Goal: Information Seeking & Learning: Learn about a topic

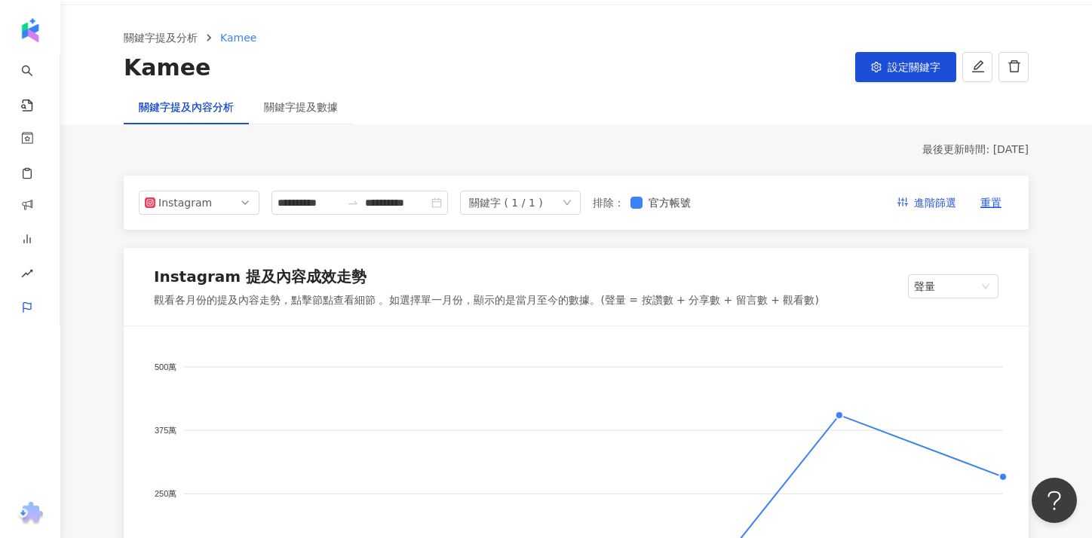
scroll to position [63, 0]
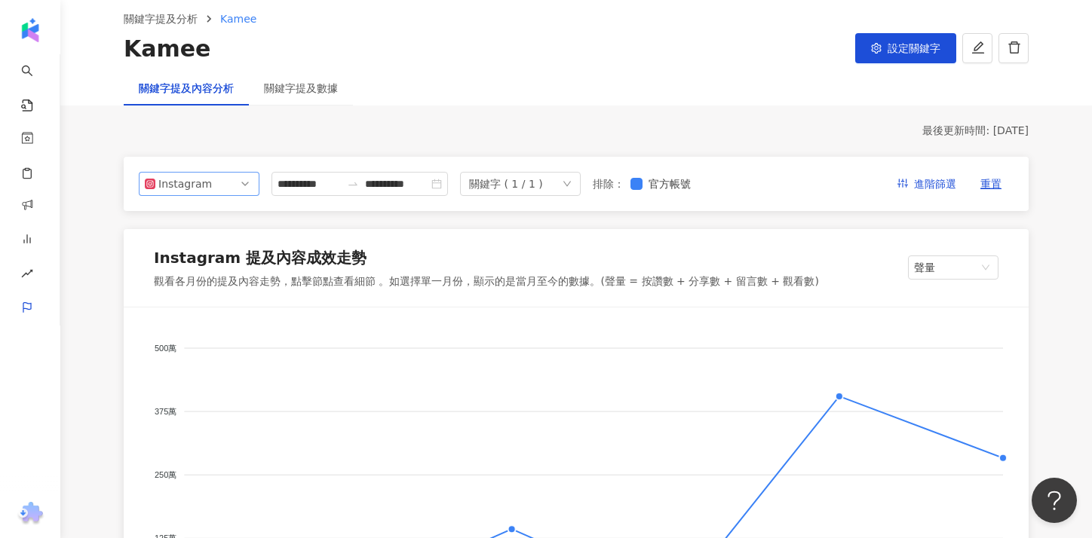
click at [220, 190] on span "Instagram" at bounding box center [199, 184] width 109 height 23
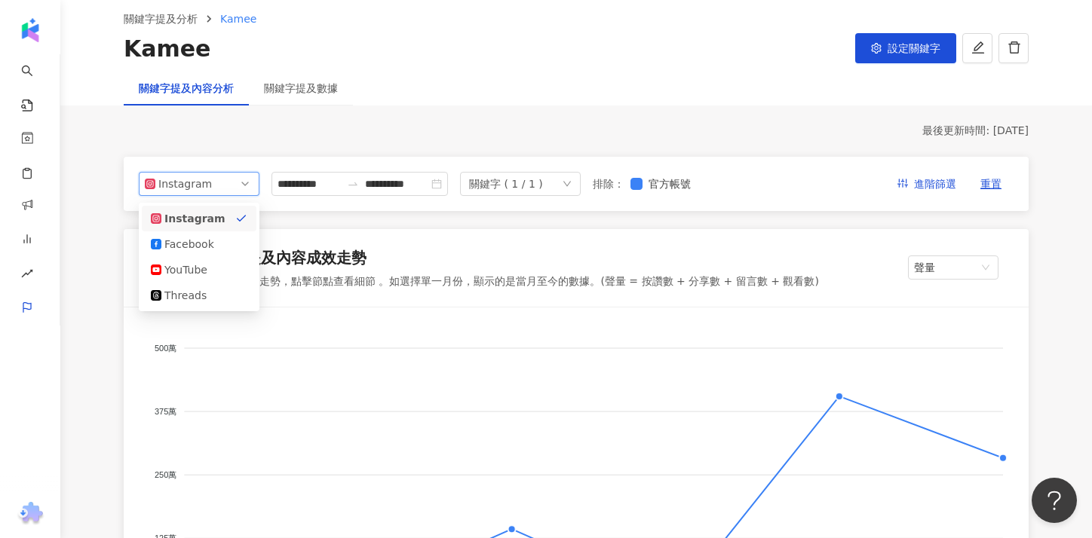
click at [578, 188] on div "關鍵字 ( 1 / 1 )" at bounding box center [520, 184] width 121 height 24
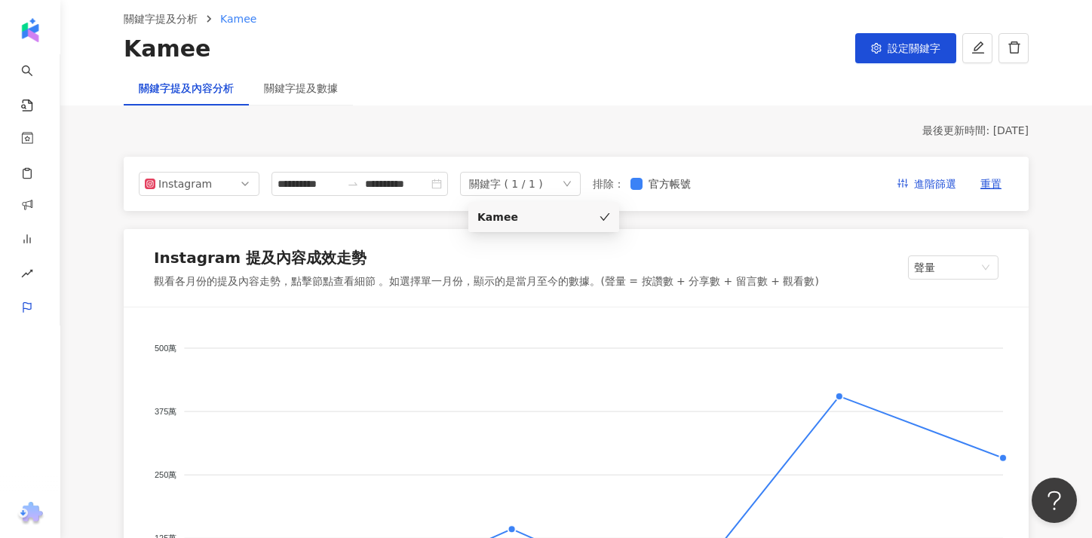
click at [575, 214] on div "Kamee" at bounding box center [543, 217] width 133 height 17
click at [177, 16] on link "關鍵字提及分析" at bounding box center [161, 19] width 80 height 17
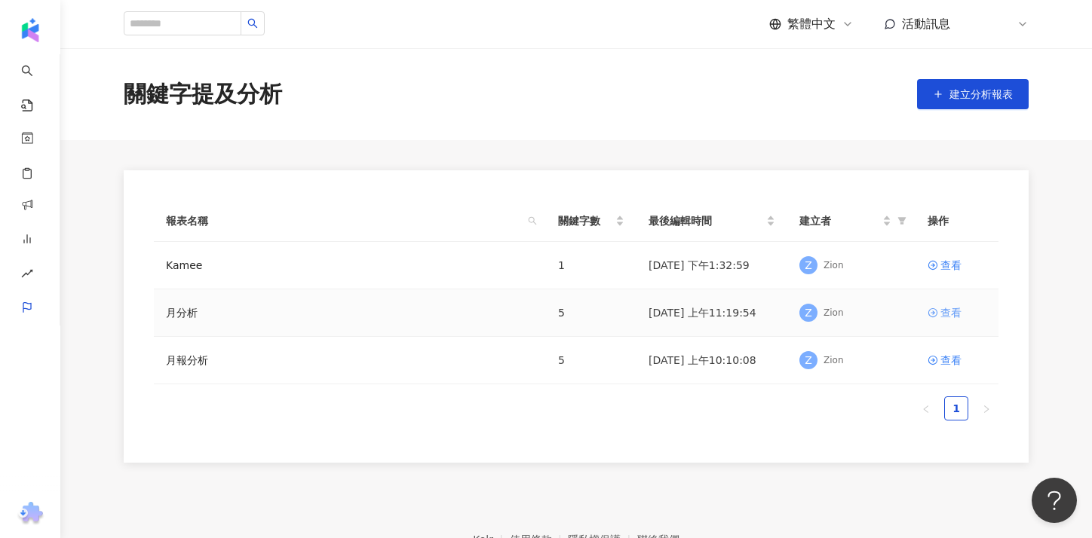
click at [952, 317] on div "查看" at bounding box center [950, 313] width 21 height 17
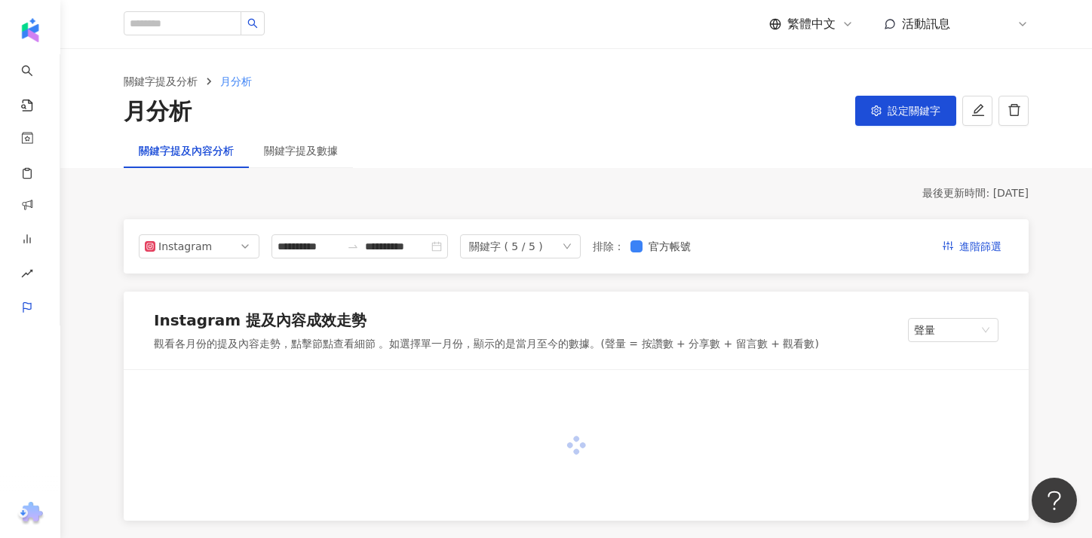
click at [550, 251] on div "關鍵字 ( 5 / 5 )" at bounding box center [520, 247] width 121 height 24
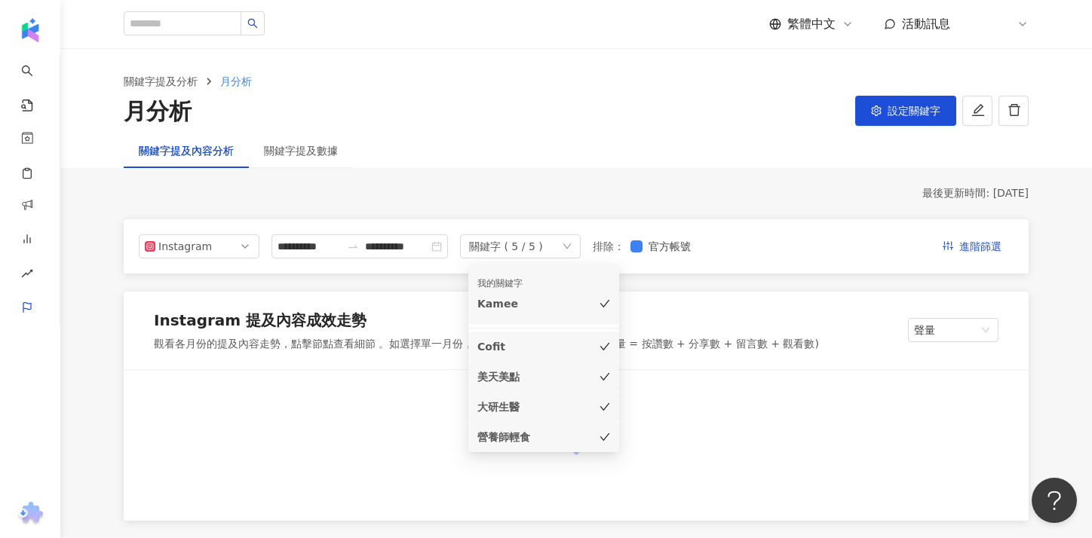
click at [553, 350] on div "Cofit" at bounding box center [522, 347] width 90 height 17
click at [556, 315] on div "我的關鍵字 [PERSON_NAME]" at bounding box center [543, 295] width 133 height 48
click at [562, 403] on div "大研生醫" at bounding box center [522, 407] width 90 height 17
click at [560, 431] on div "營養師輕食" at bounding box center [522, 437] width 90 height 17
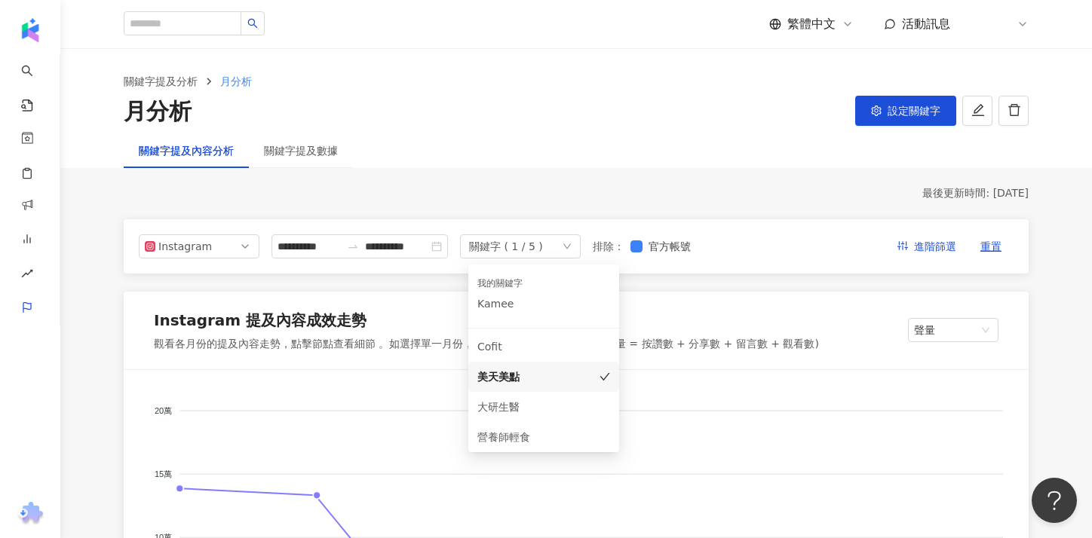
click at [676, 312] on div "Instagram 提及內容成效走勢" at bounding box center [486, 323] width 665 height 27
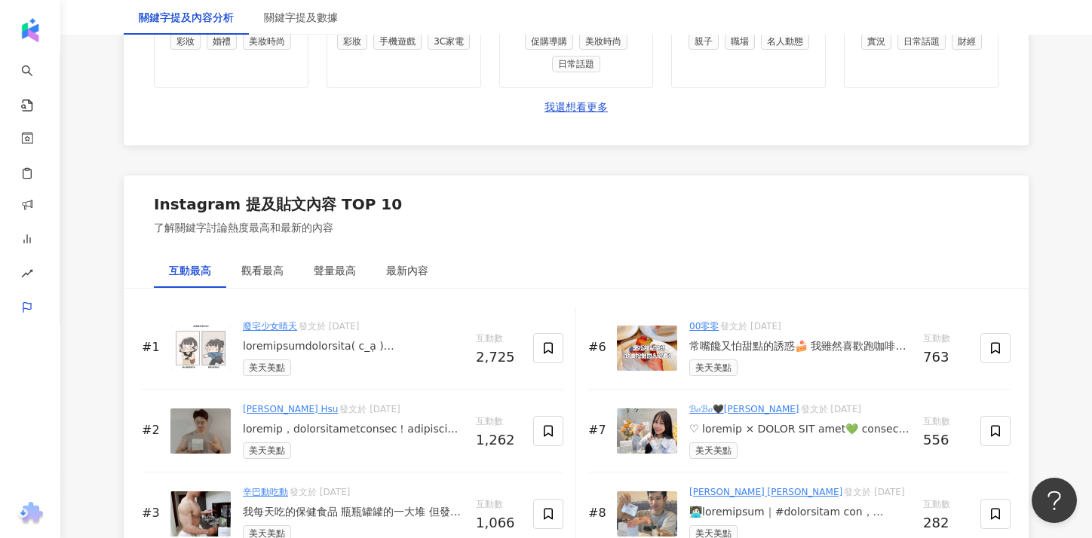
scroll to position [2449, 0]
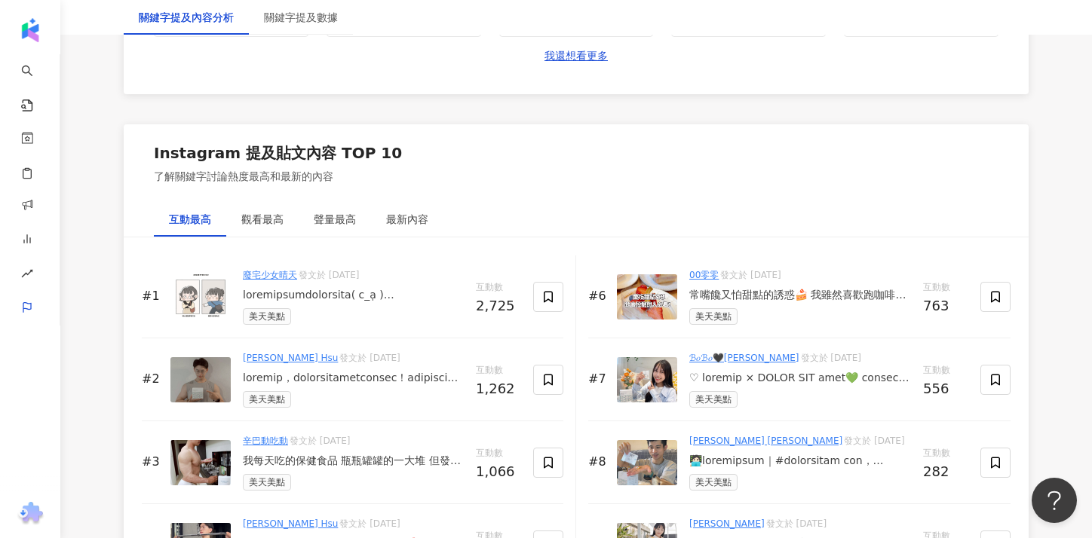
click at [374, 291] on div at bounding box center [353, 295] width 221 height 15
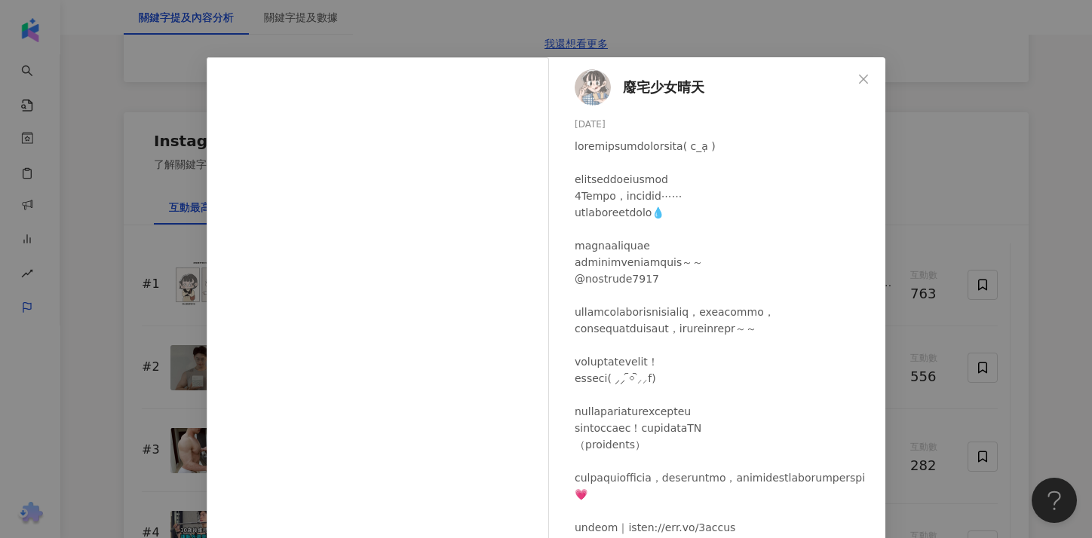
scroll to position [0, 0]
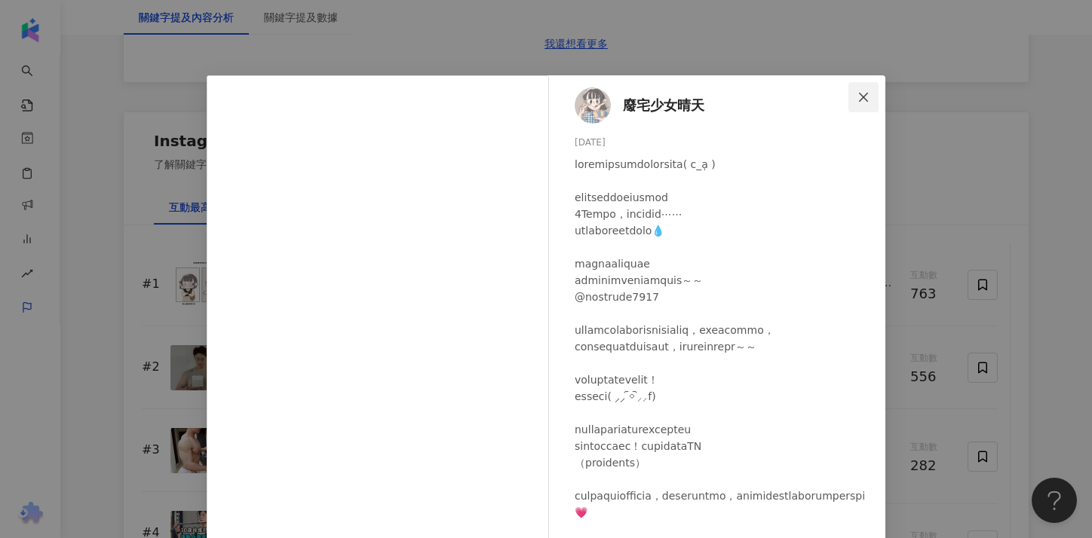
click at [869, 104] on button "Close" at bounding box center [863, 97] width 30 height 30
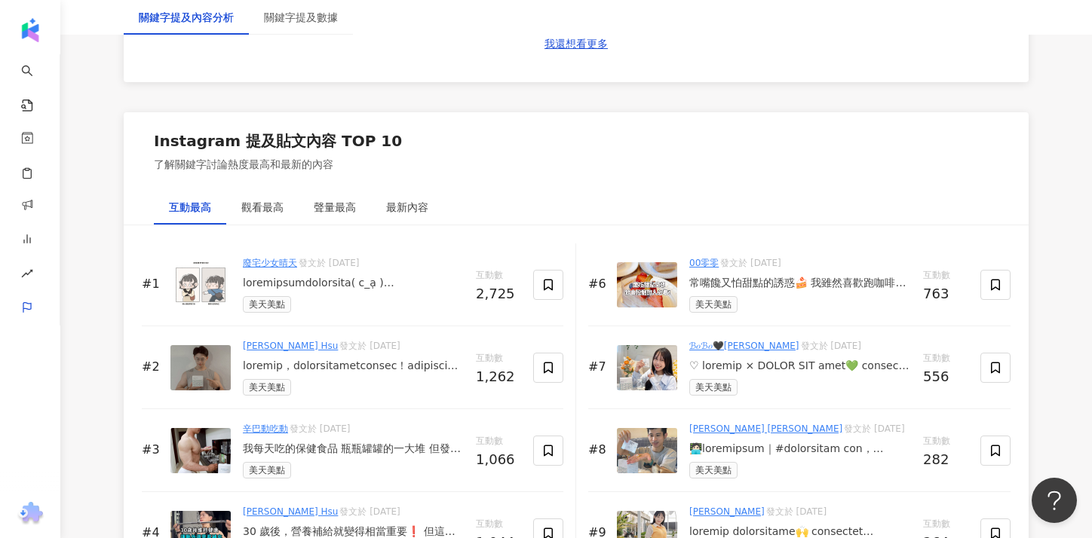
click at [317, 371] on div at bounding box center [353, 366] width 221 height 15
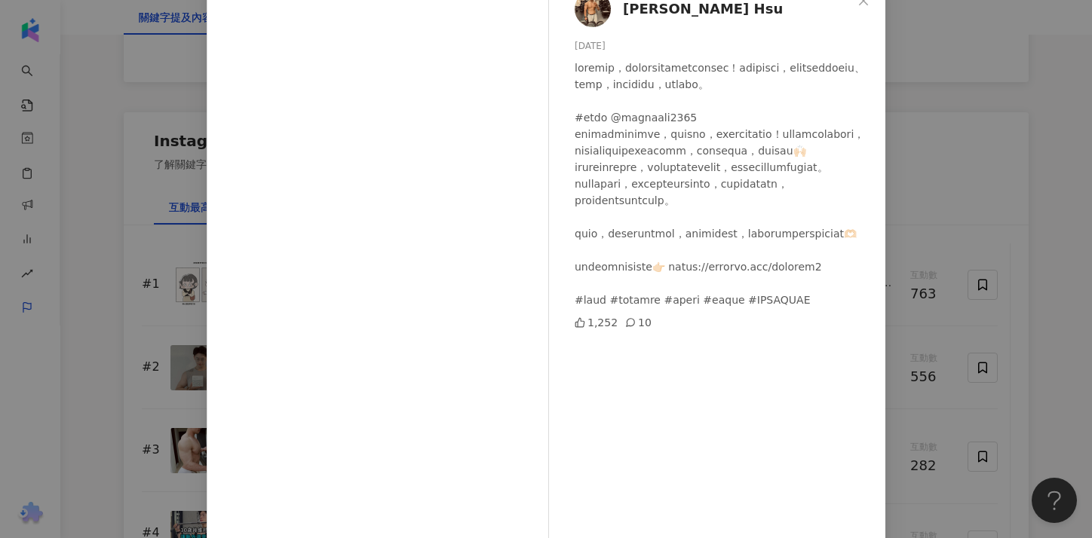
scroll to position [167, 0]
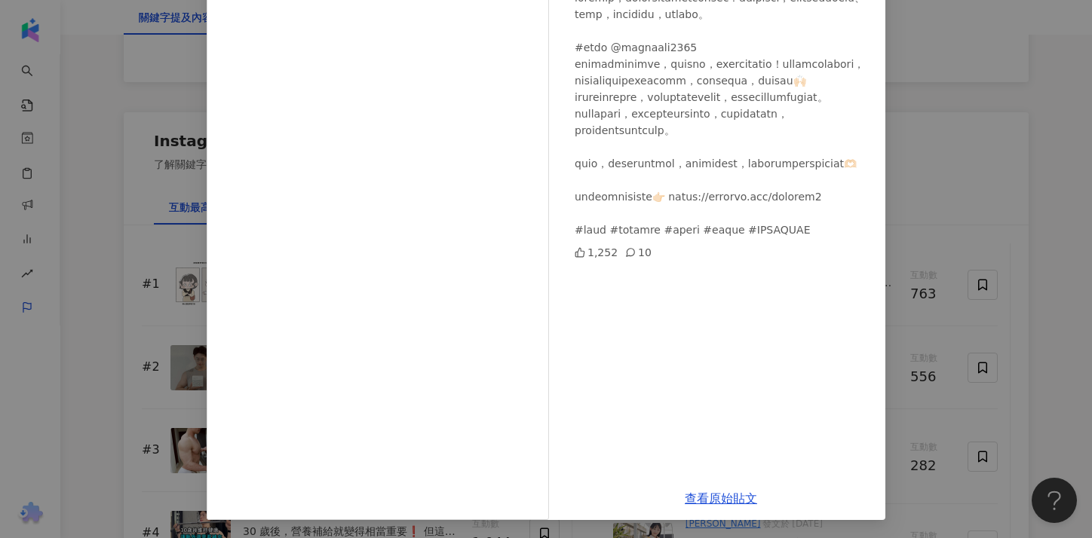
click at [940, 298] on div "[PERSON_NAME] Hsu [DATE] 1,252 10 查看原始貼文" at bounding box center [546, 269] width 1092 height 538
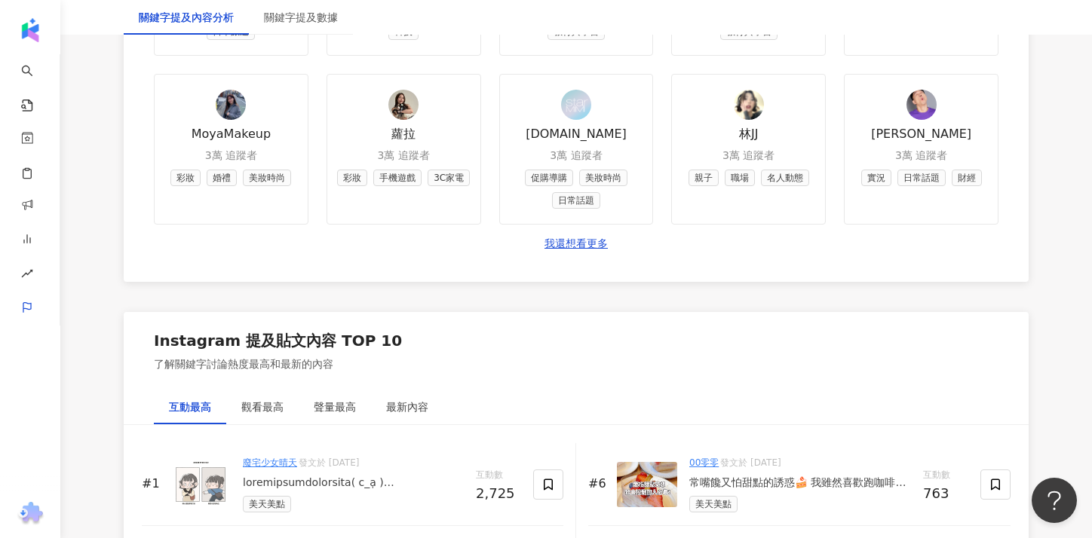
scroll to position [2124, 0]
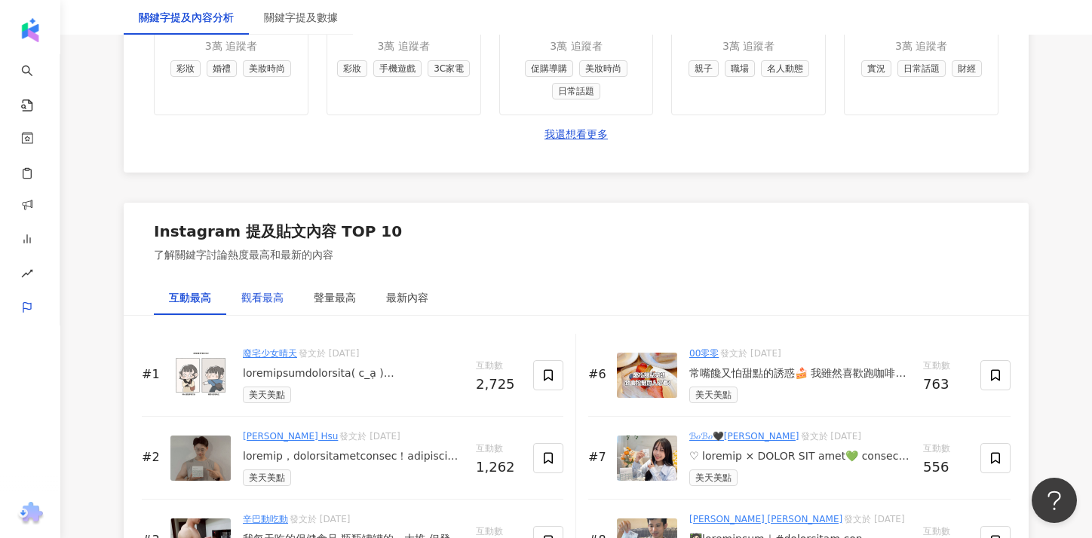
click at [272, 300] on div "觀看最高" at bounding box center [262, 298] width 42 height 17
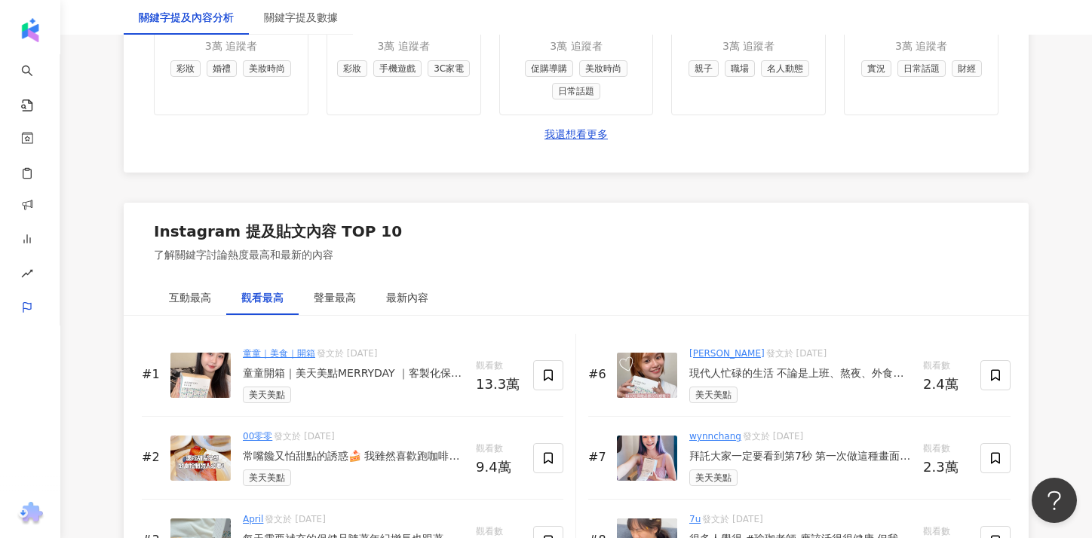
click at [351, 377] on div "童童開箱｜美天美點MERRYDAY ｜客製化保健食品 從以前就常常看到別人分享，這次我終於也下手了！ 最吸引我的是可以客製化我需要的保健食品不用再瓶瓶罐罐啦～…" at bounding box center [353, 373] width 221 height 15
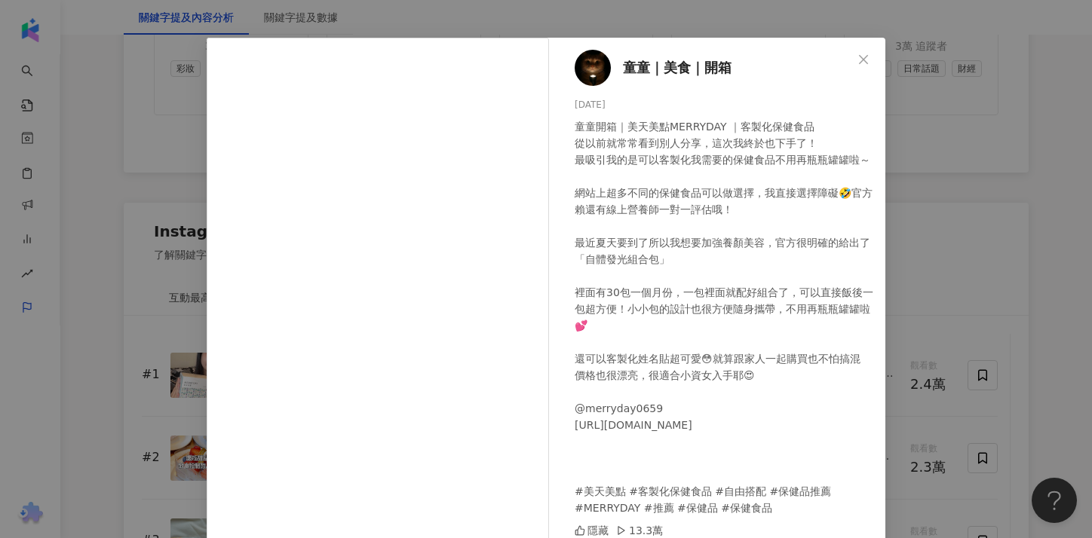
scroll to position [120, 0]
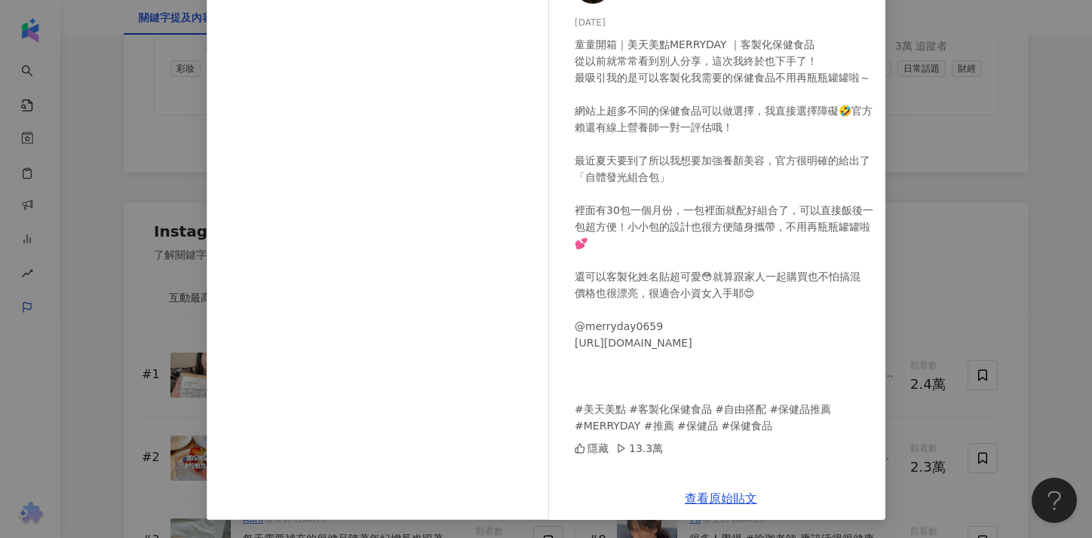
click at [932, 293] on div "童童｜美食｜開箱 [DATE] 童童開箱｜美天美點MERRYDAY ｜客製化保健食品 從以前就常常看到別人分享，這次我終於也下手了！ 最吸引我的是可以客製化我…" at bounding box center [546, 269] width 1092 height 538
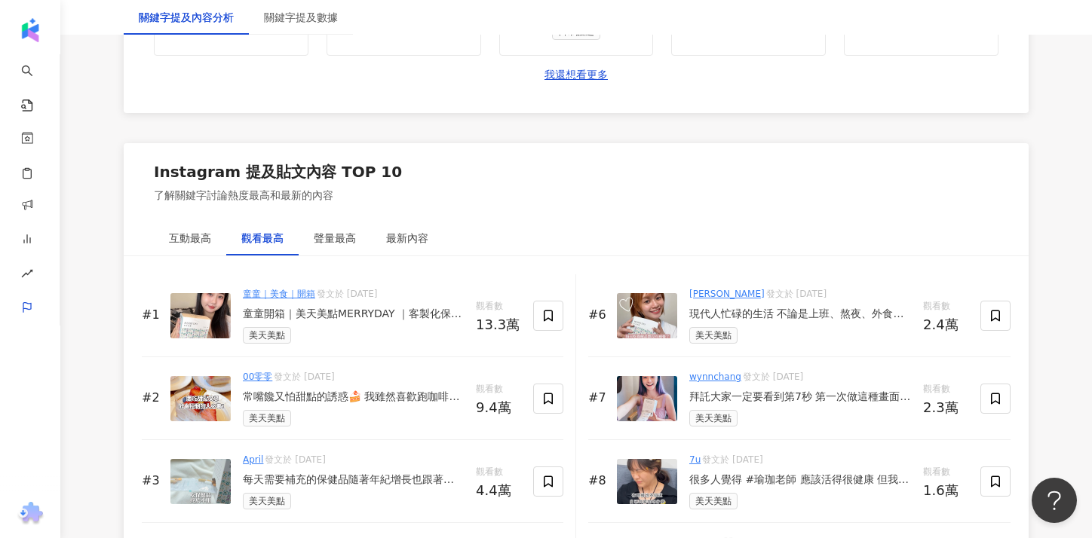
scroll to position [2258, 0]
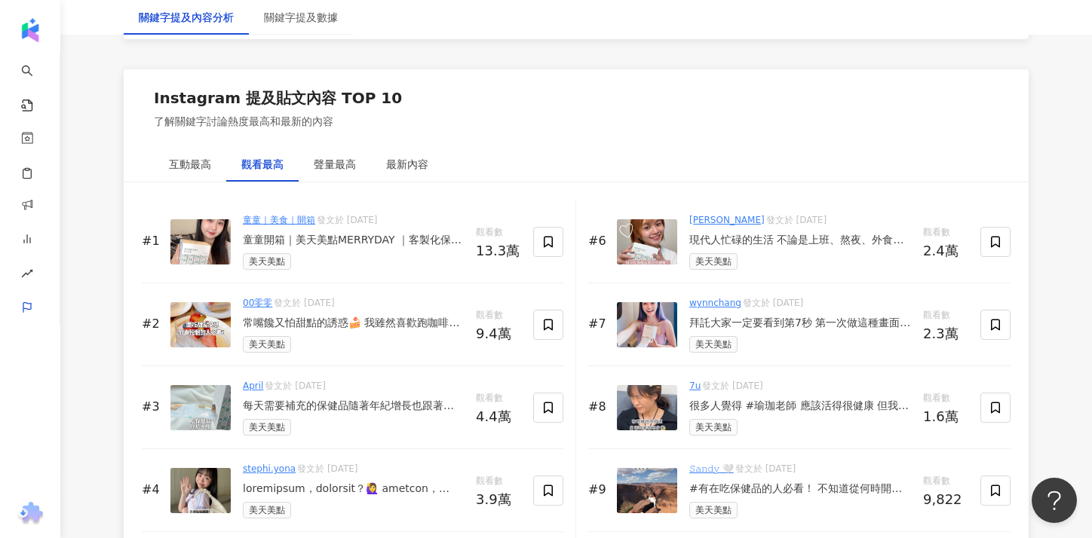
click at [333, 330] on div "常嘴饞又怕甜點的誘惑🍰 我雖然喜歡跑咖啡廳吃甜點 但還是會擔心身材達不到理想的自己🥹 這時候真的很需要保健食品來助攻！！ 美天美點 @merryday0659…" at bounding box center [353, 323] width 221 height 15
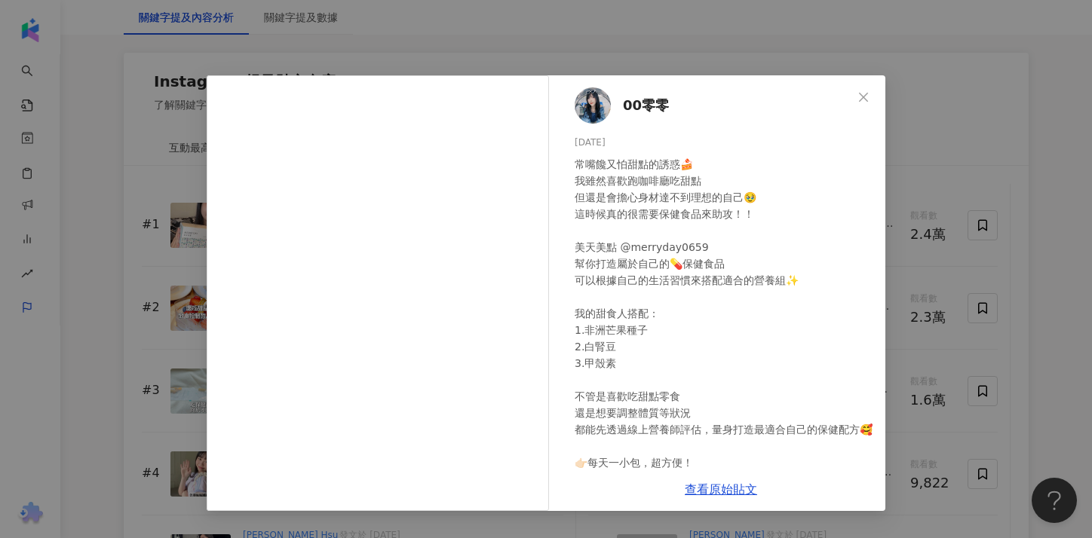
scroll to position [2282, 0]
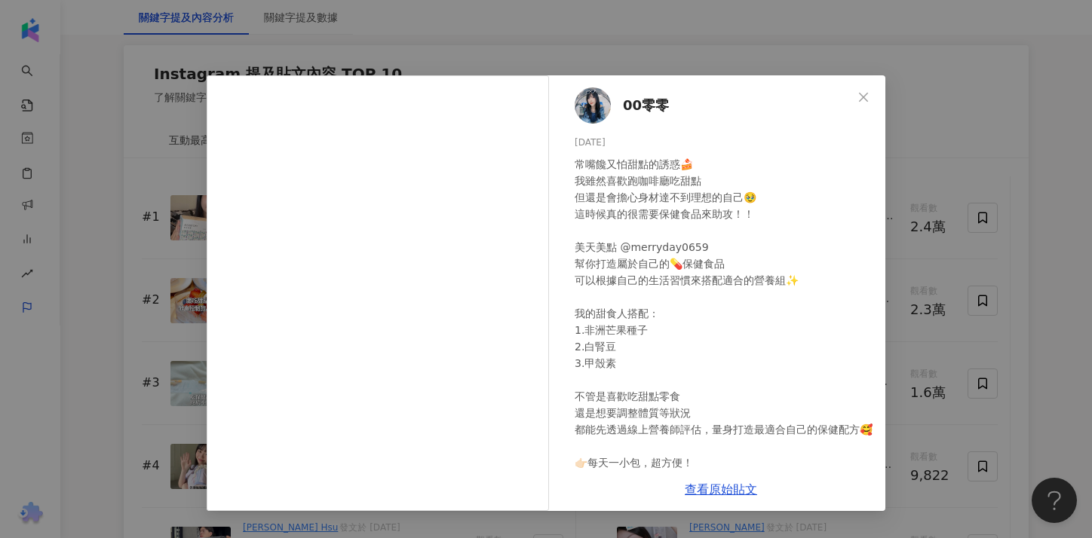
click at [1029, 190] on div "00零零 [DATE] 常嘴饞又怕甜點的誘惑🍰 我雖然喜歡跑咖啡廳吃甜點 但還是會擔心身材達不到理想的自己🥹 這時候真的很需要保健食品來助攻！！ 美天美點 @…" at bounding box center [546, 269] width 1092 height 538
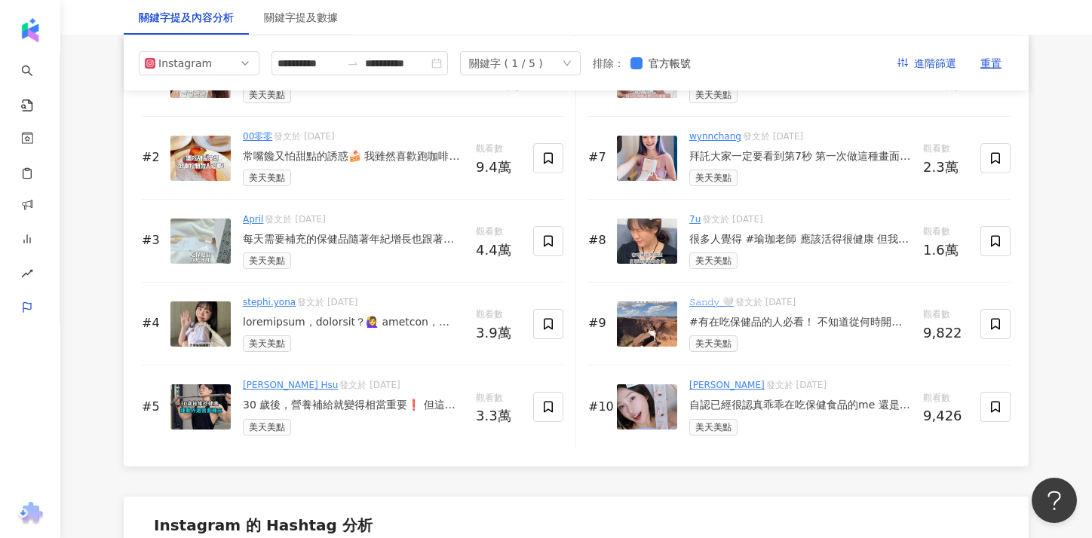
scroll to position [2420, 0]
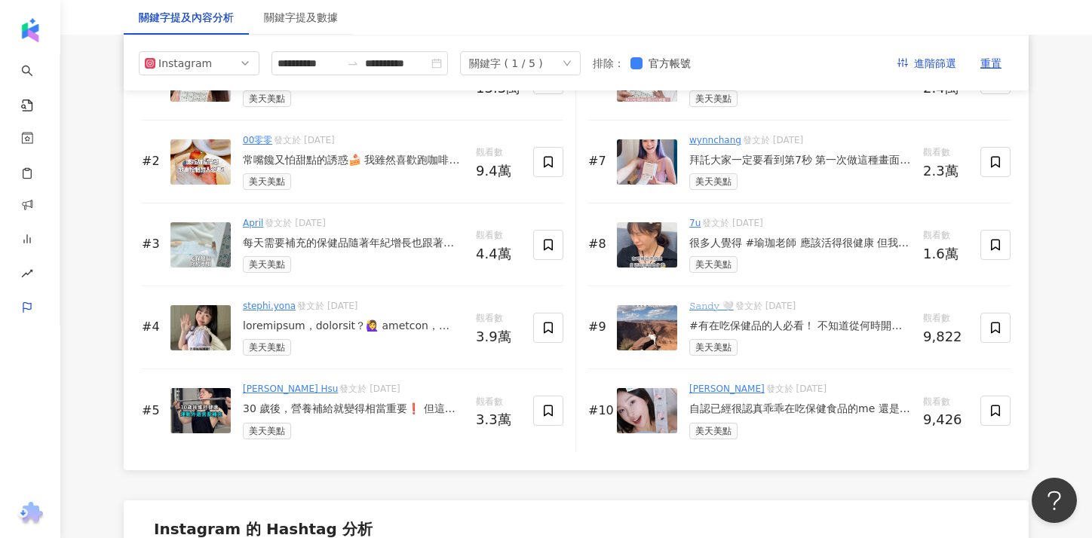
click at [204, 406] on img at bounding box center [200, 410] width 60 height 45
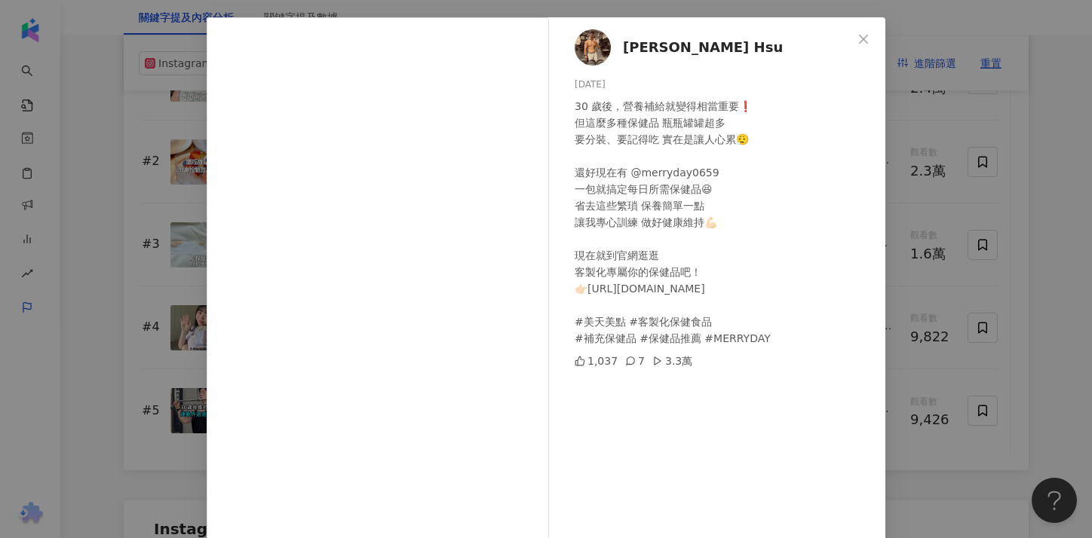
scroll to position [52, 0]
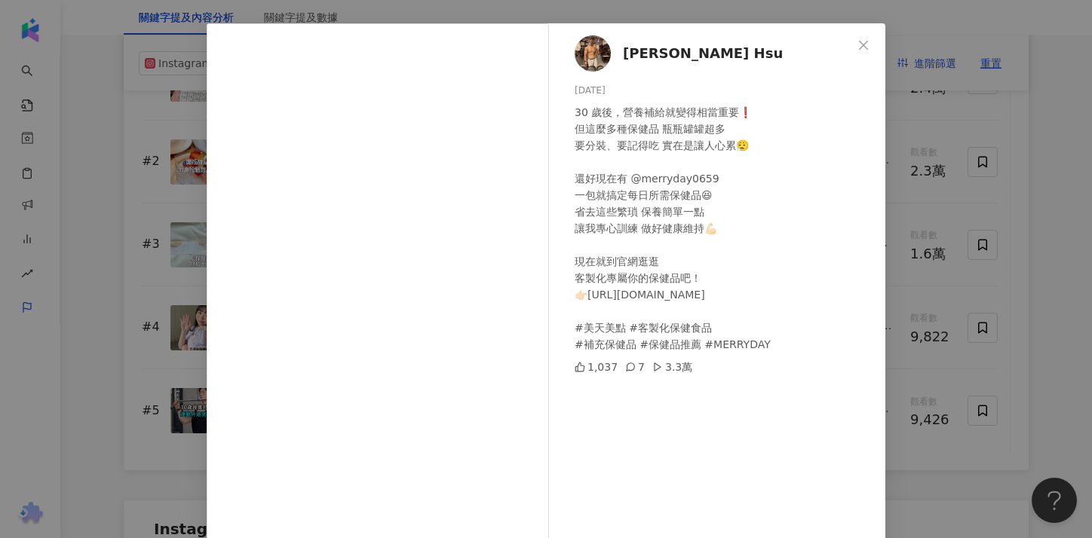
click at [933, 219] on div "[PERSON_NAME] Hsu [DATE] 30 歲後，營養補給就變得相當重要❗️ 但這麼多種保健品 瓶瓶罐罐超多 要分裝、要記得吃 實在是讓人心累😮‍…" at bounding box center [546, 269] width 1092 height 538
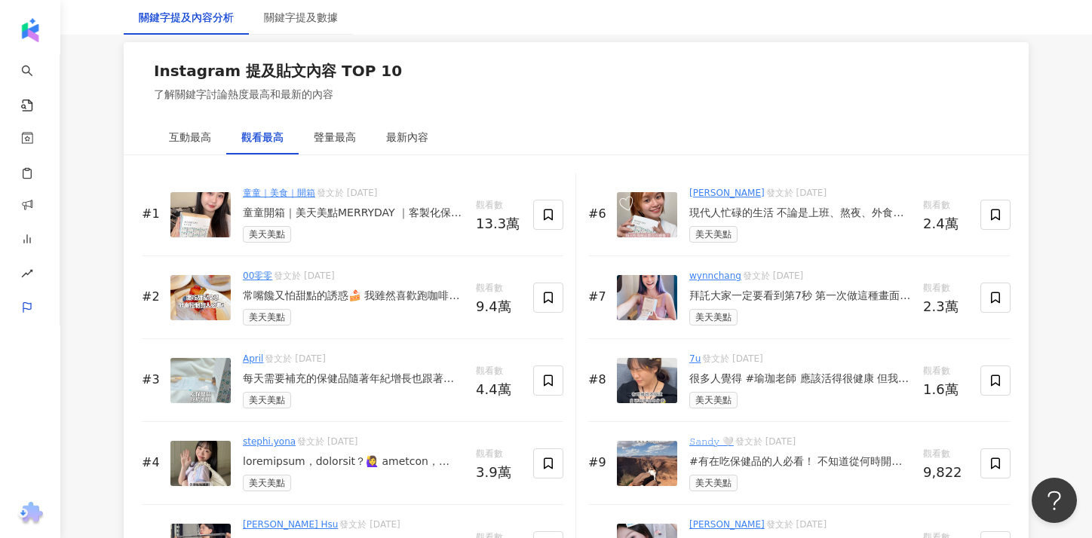
scroll to position [2068, 0]
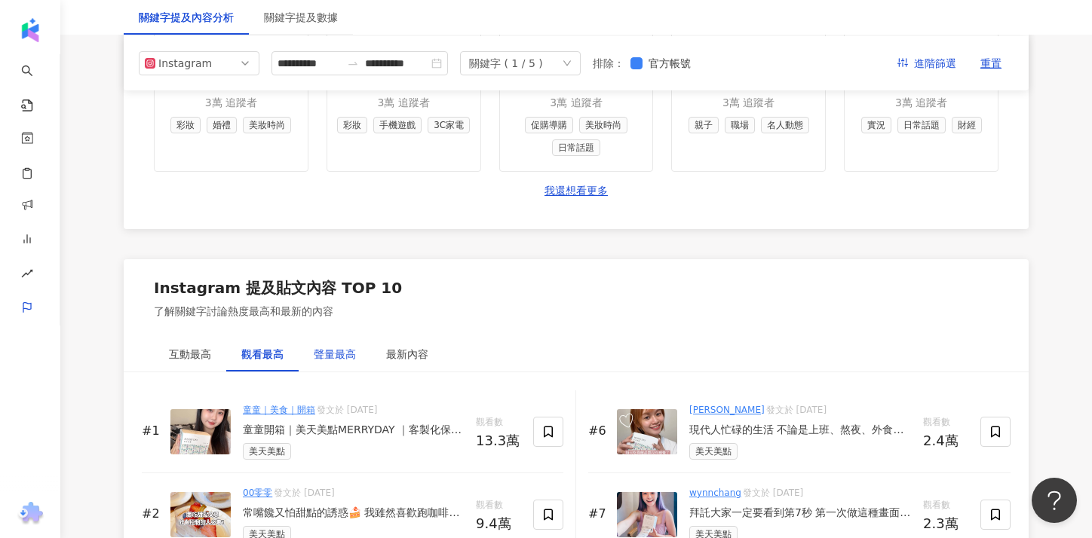
click at [349, 348] on div "聲量最高" at bounding box center [335, 354] width 42 height 17
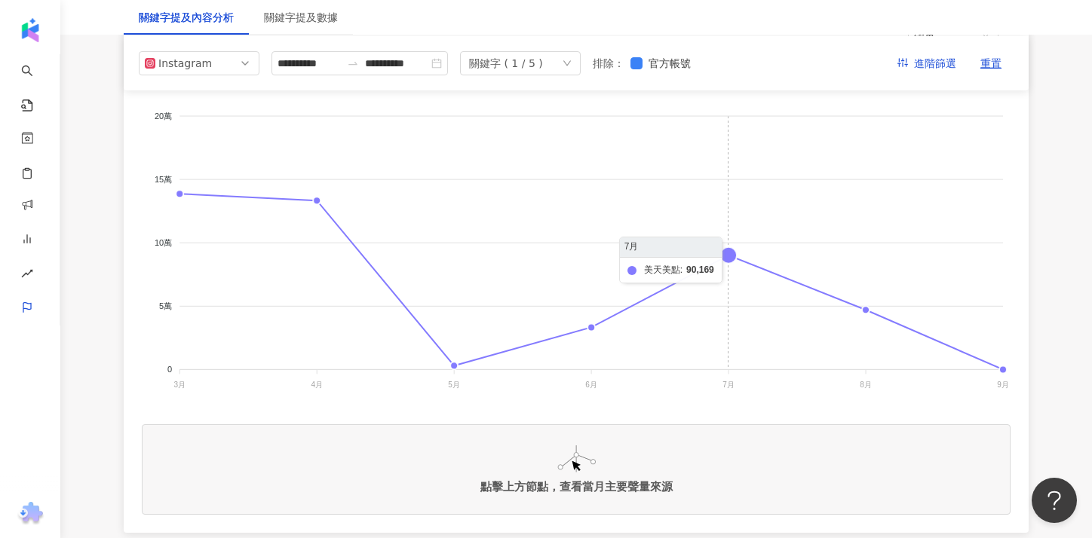
scroll to position [264, 0]
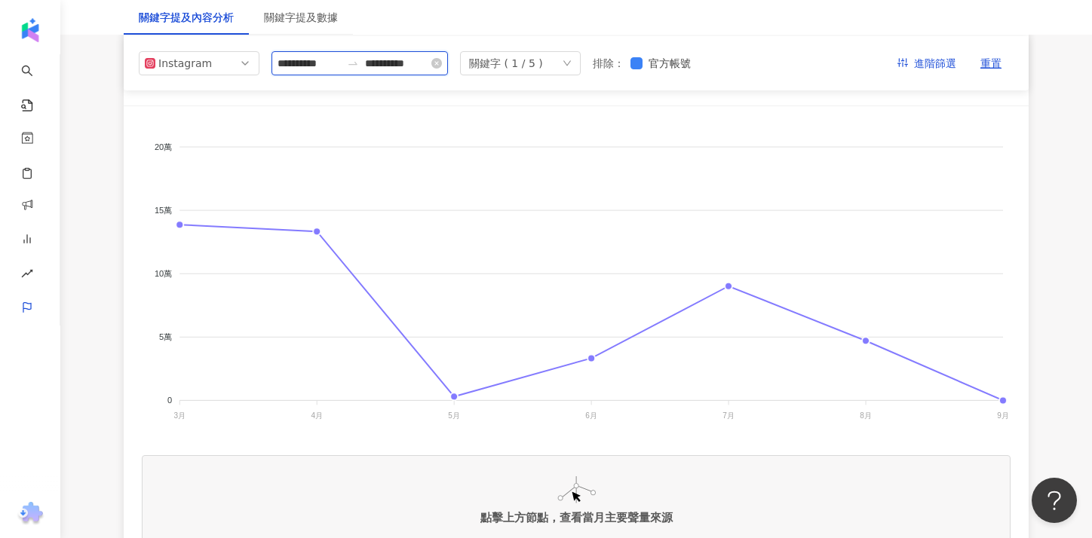
click at [406, 64] on input "**********" at bounding box center [396, 63] width 63 height 17
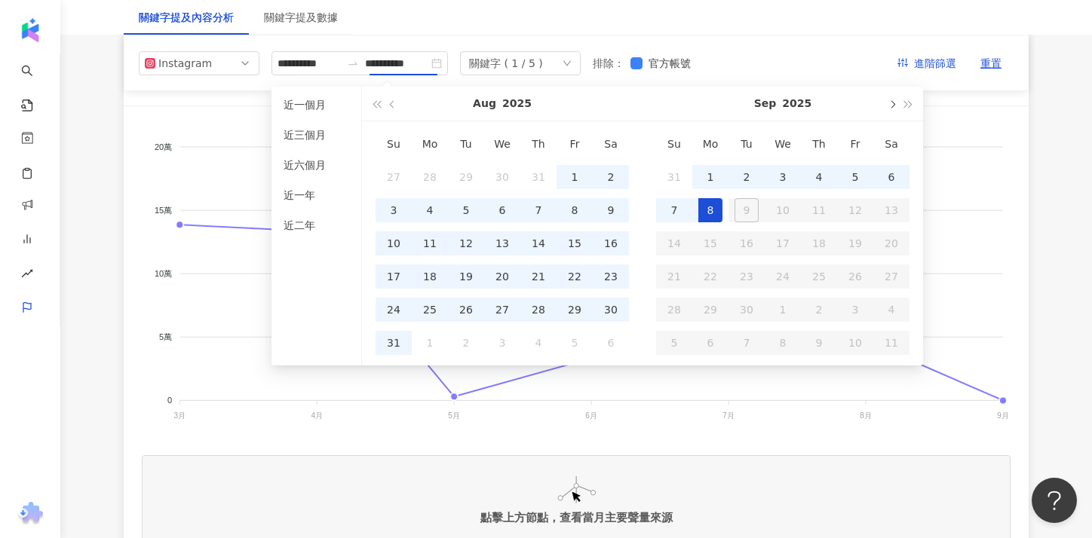
click at [888, 106] on button "button" at bounding box center [891, 104] width 17 height 34
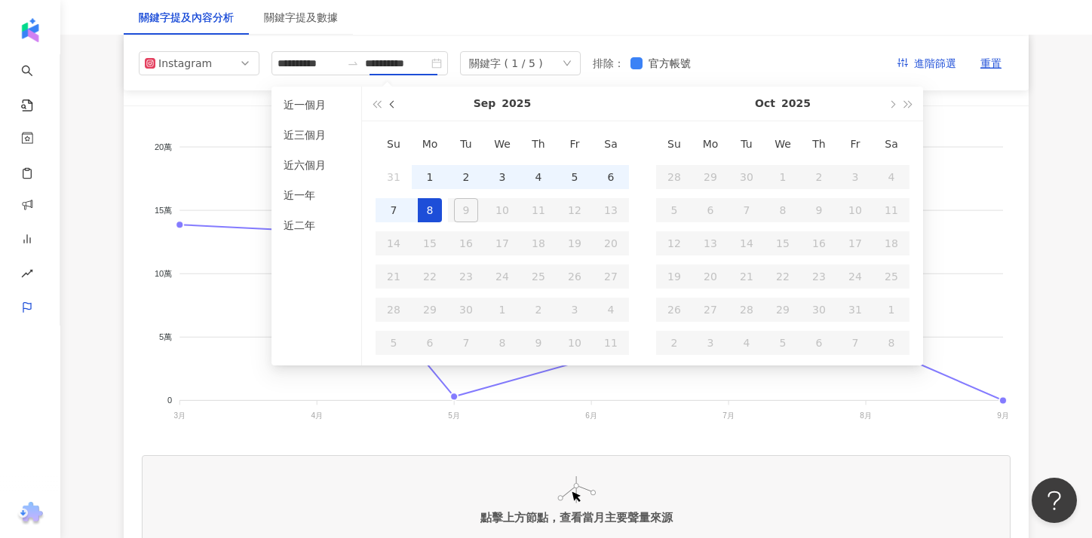
click at [396, 109] on button "button" at bounding box center [393, 104] width 17 height 34
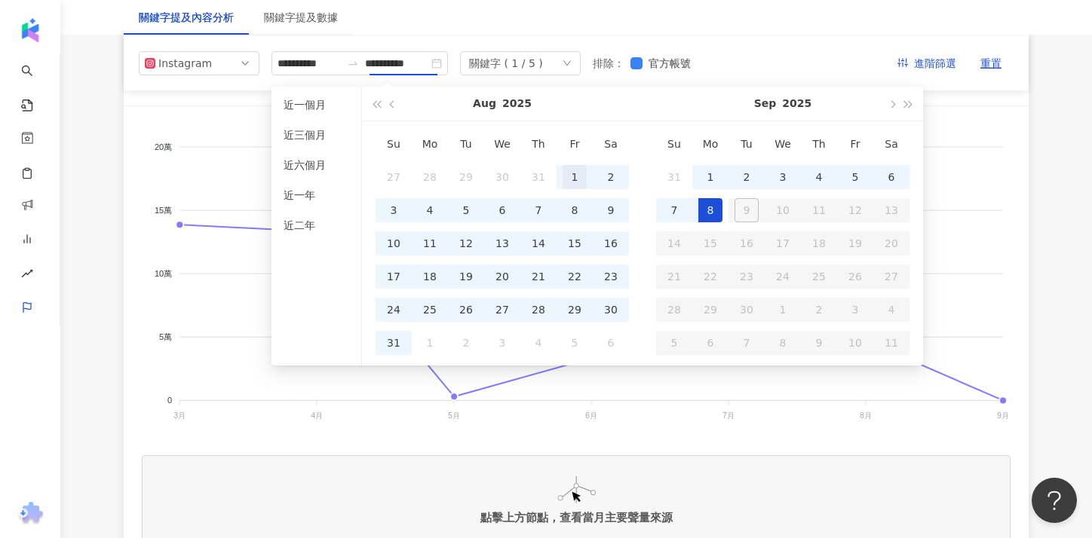
type input "**********"
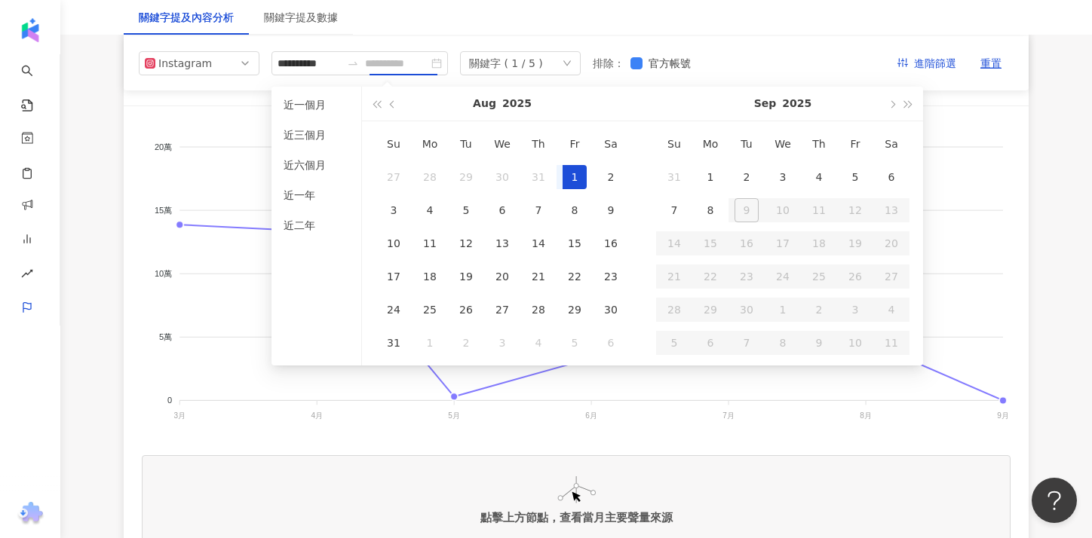
click at [572, 168] on div "1" at bounding box center [575, 177] width 24 height 24
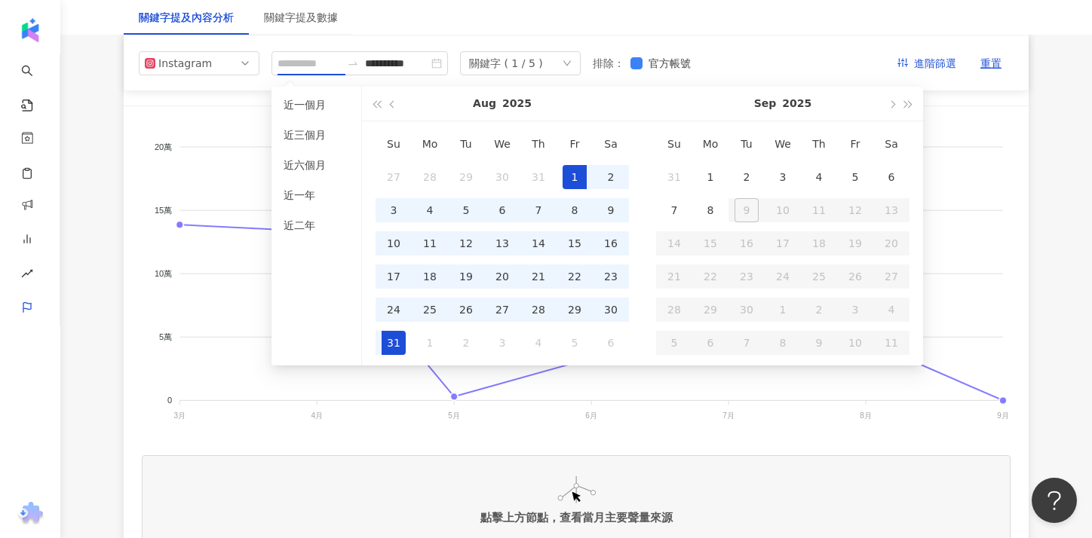
click at [399, 338] on div "31" at bounding box center [394, 343] width 24 height 24
type input "**********"
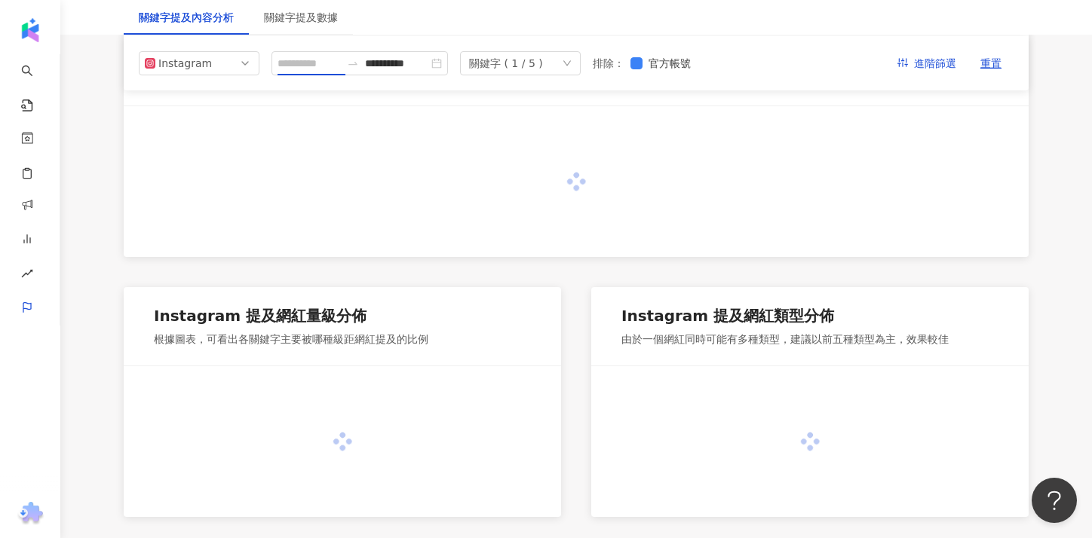
type input "**********"
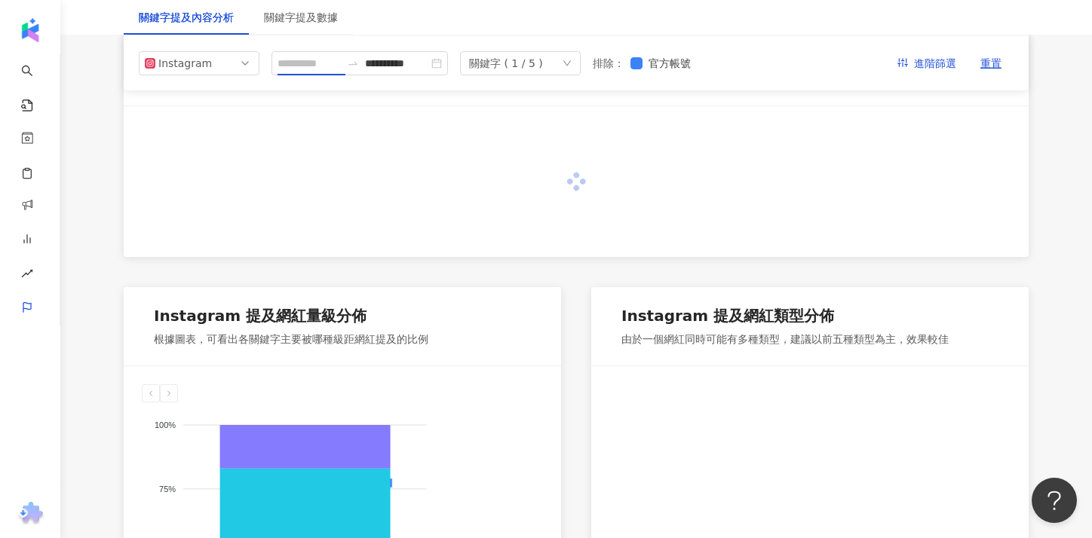
type input "**********"
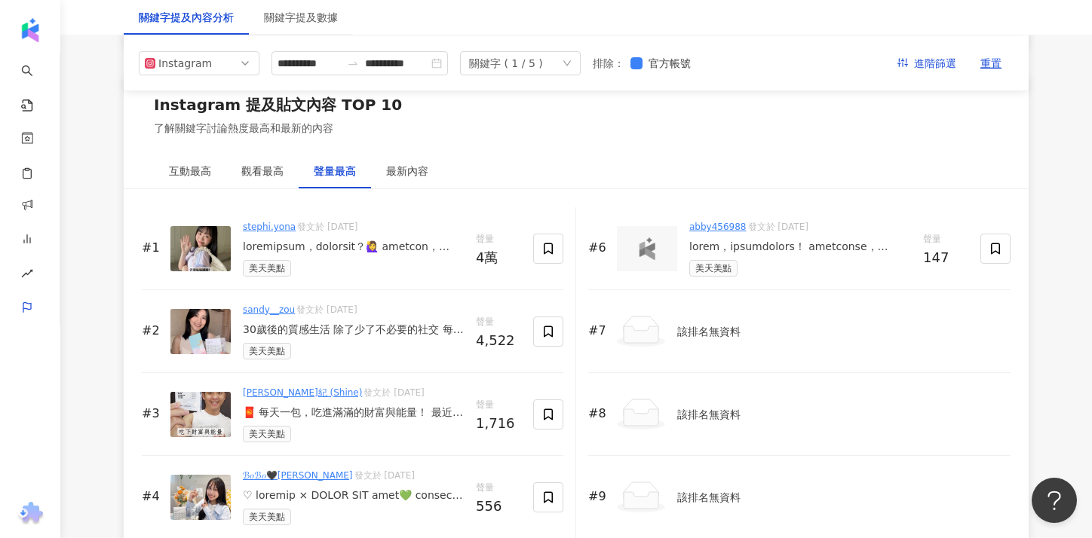
scroll to position [2240, 0]
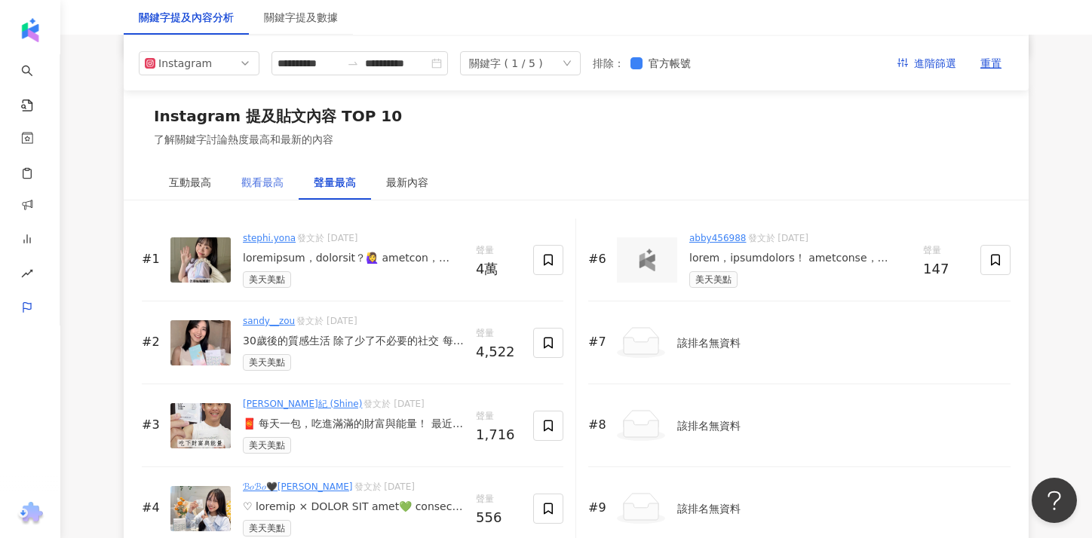
click at [281, 193] on div "觀看最高" at bounding box center [262, 182] width 72 height 35
click at [318, 192] on div "聲量最高" at bounding box center [335, 182] width 72 height 35
click at [266, 194] on div "觀看最高" at bounding box center [262, 182] width 72 height 35
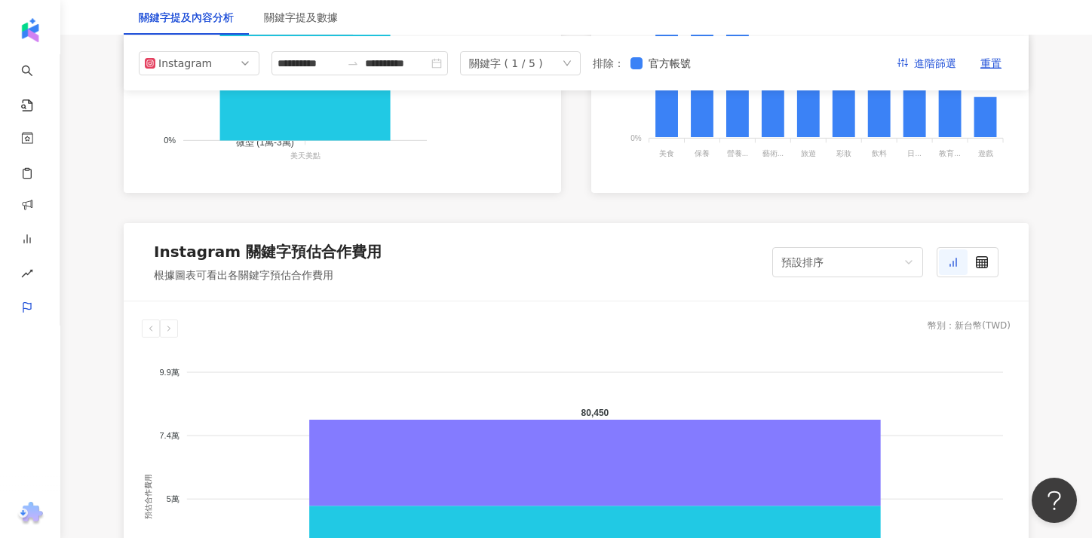
scroll to position [888, 0]
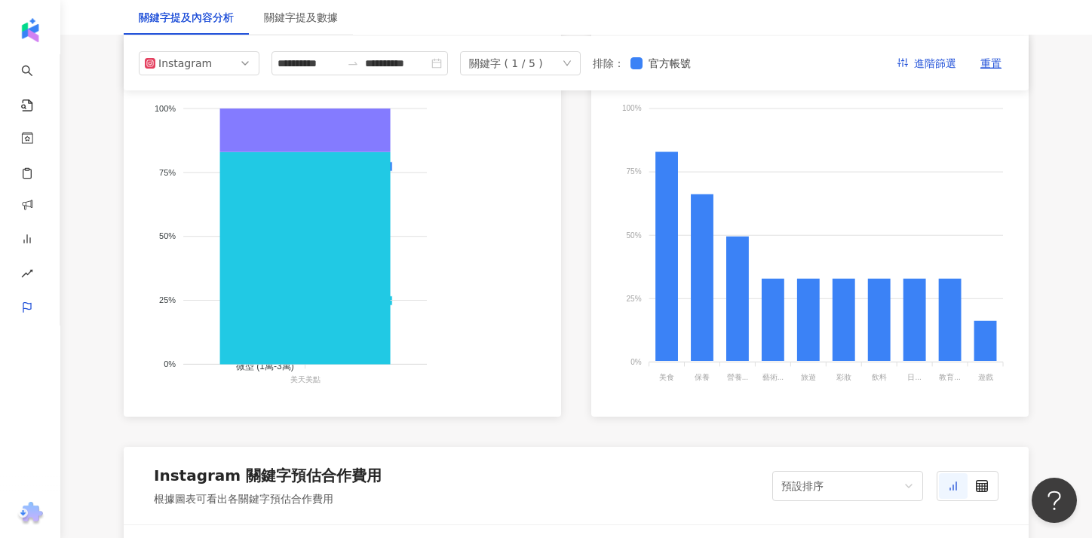
click at [566, 70] on div "關鍵字 ( 1 / 5 )" at bounding box center [520, 63] width 121 height 24
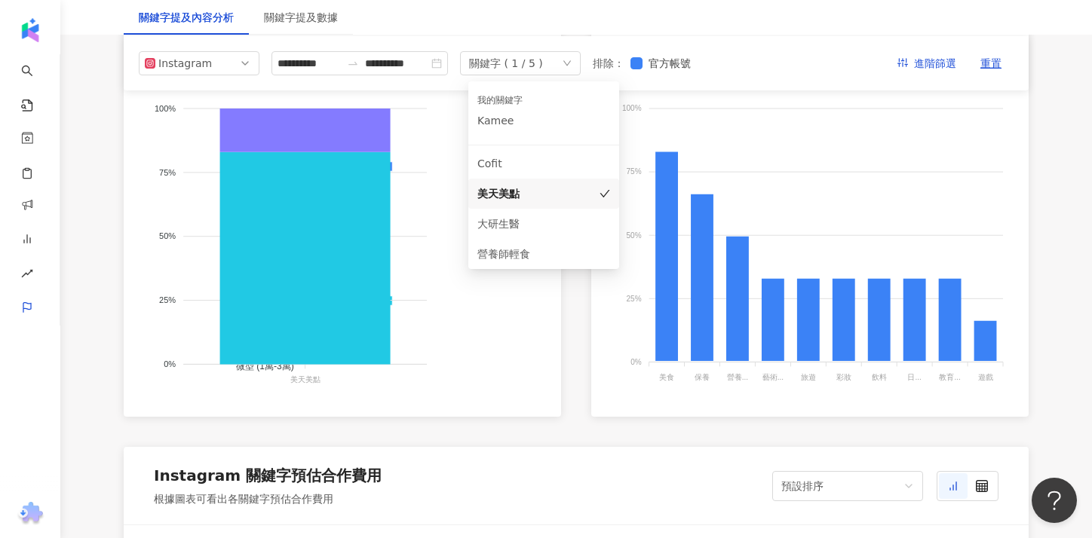
click at [519, 193] on div "美天美點" at bounding box center [522, 194] width 90 height 17
click at [533, 130] on div "我的關鍵字 [PERSON_NAME]" at bounding box center [543, 112] width 133 height 48
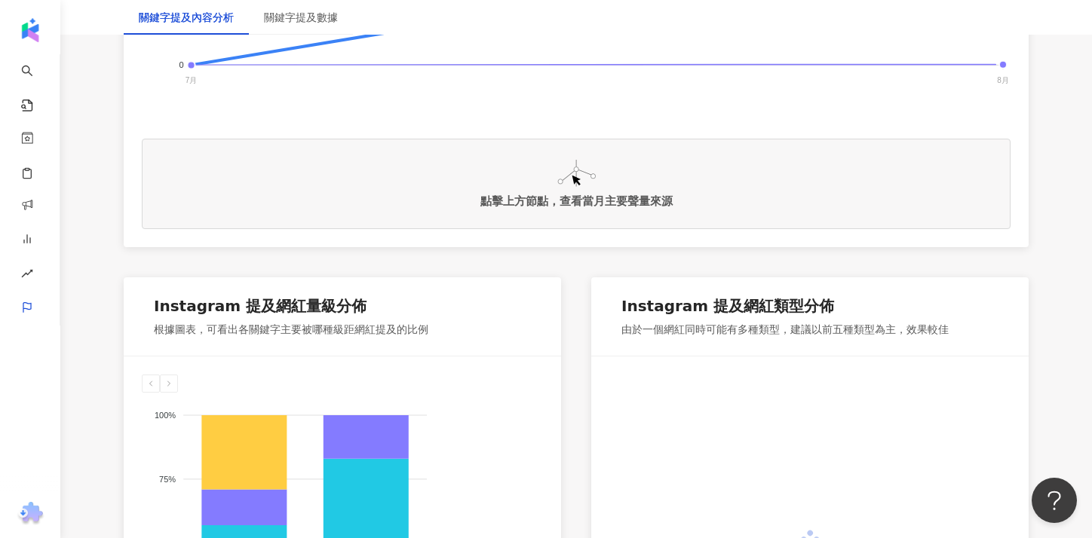
scroll to position [888, 0]
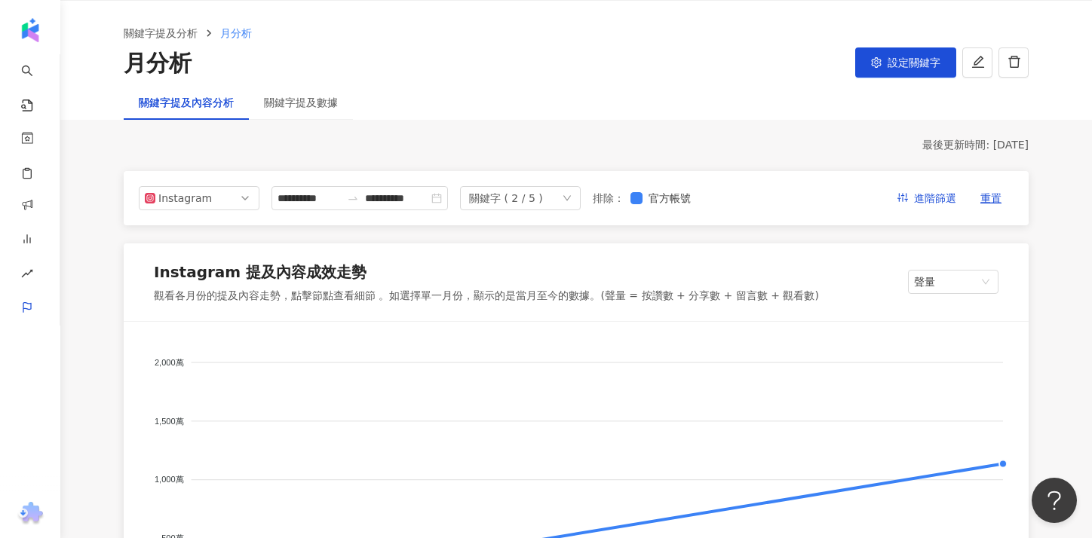
scroll to position [43, 0]
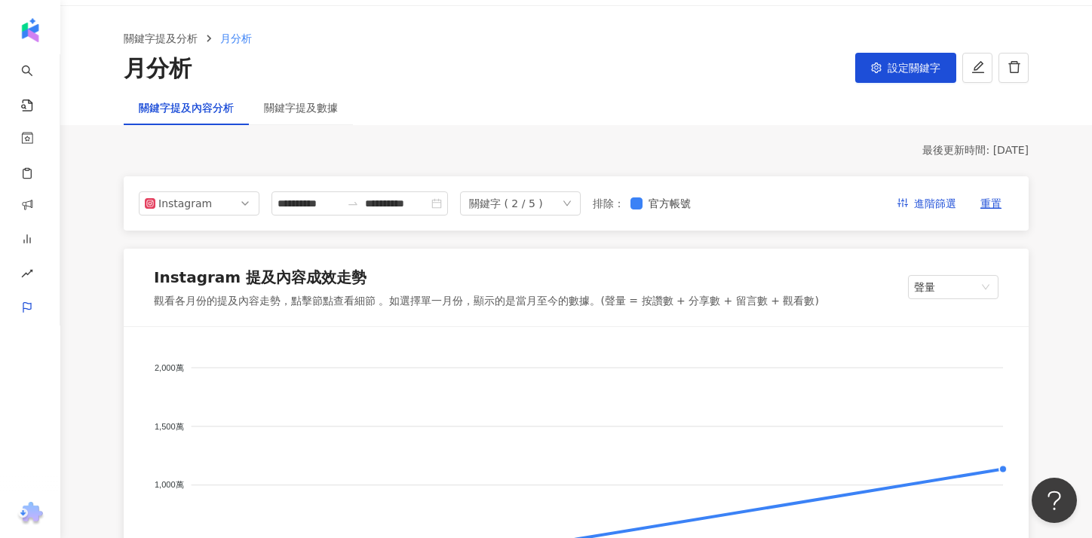
click at [572, 198] on div "關鍵字 ( 2 / 5 )" at bounding box center [520, 204] width 121 height 24
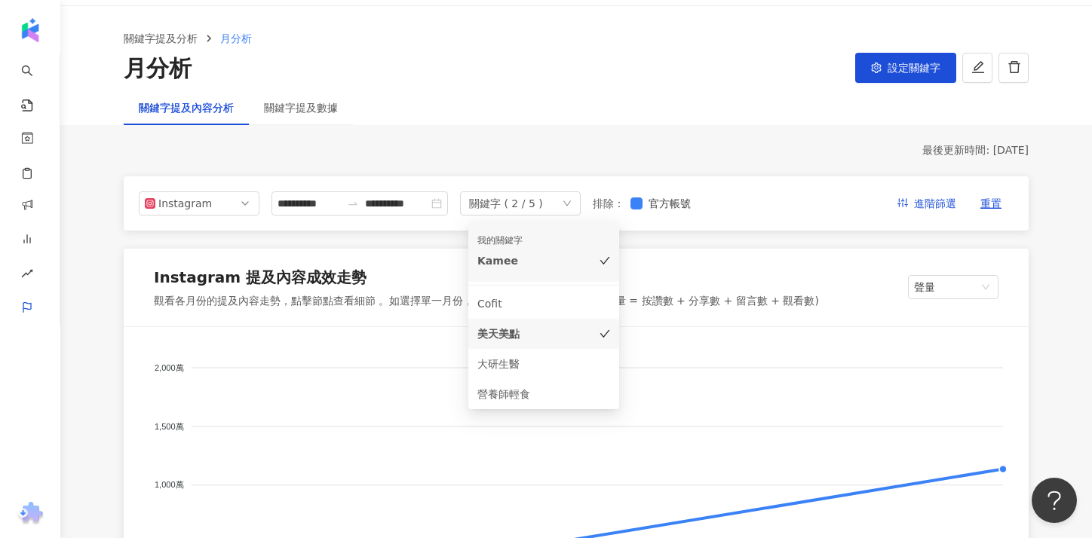
click at [524, 330] on div "美天美點" at bounding box center [522, 334] width 90 height 17
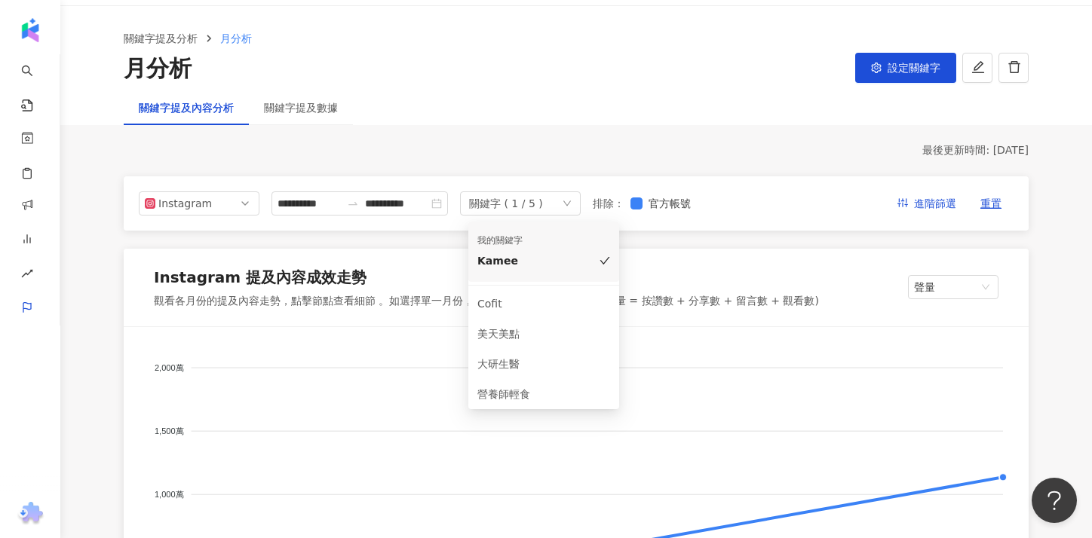
click at [431, 277] on div "Instagram 提及內容成效走勢" at bounding box center [486, 280] width 665 height 27
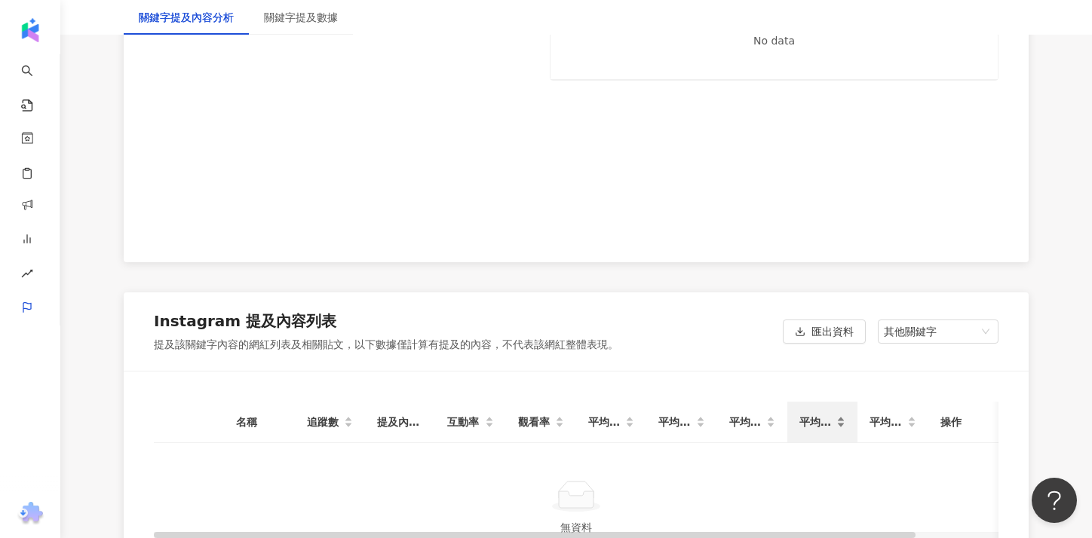
scroll to position [2879, 0]
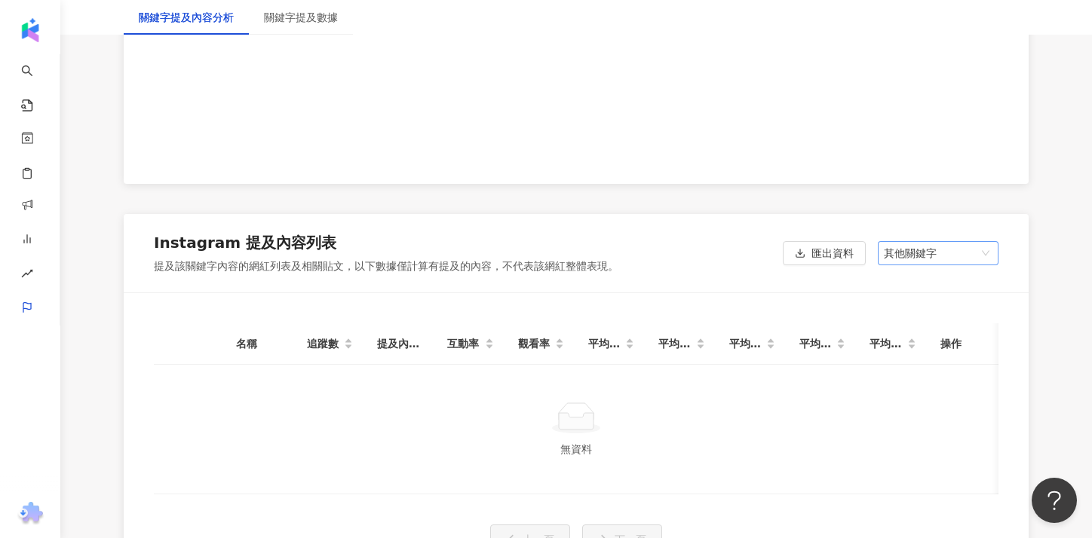
click at [912, 258] on span "其他關鍵字" at bounding box center [938, 253] width 109 height 23
click at [915, 312] on div "我的關鍵字" at bounding box center [938, 310] width 97 height 17
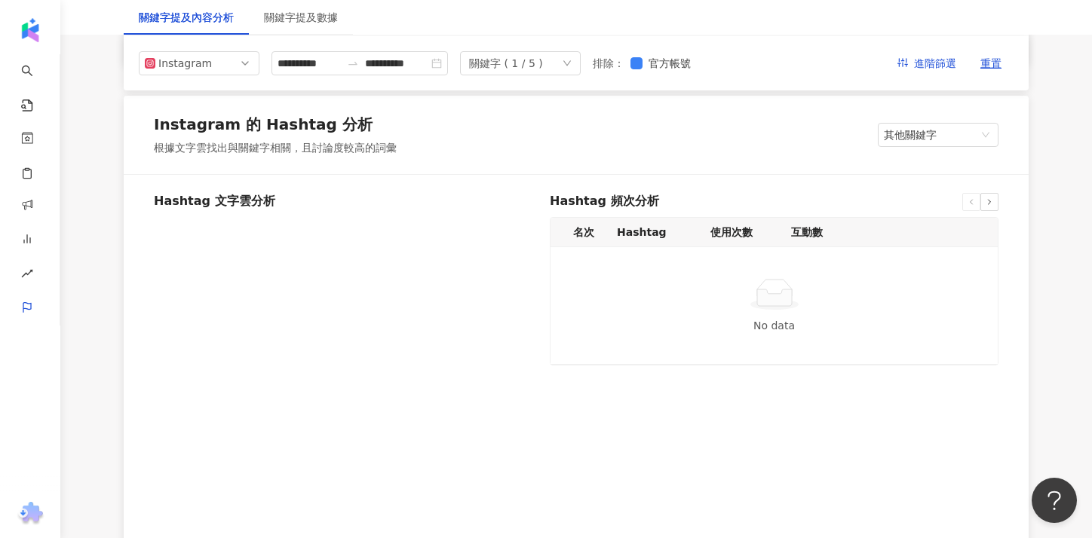
scroll to position [2515, 0]
click at [901, 138] on span "其他關鍵字" at bounding box center [938, 135] width 109 height 23
click at [911, 192] on div "我的關鍵字" at bounding box center [938, 192] width 97 height 17
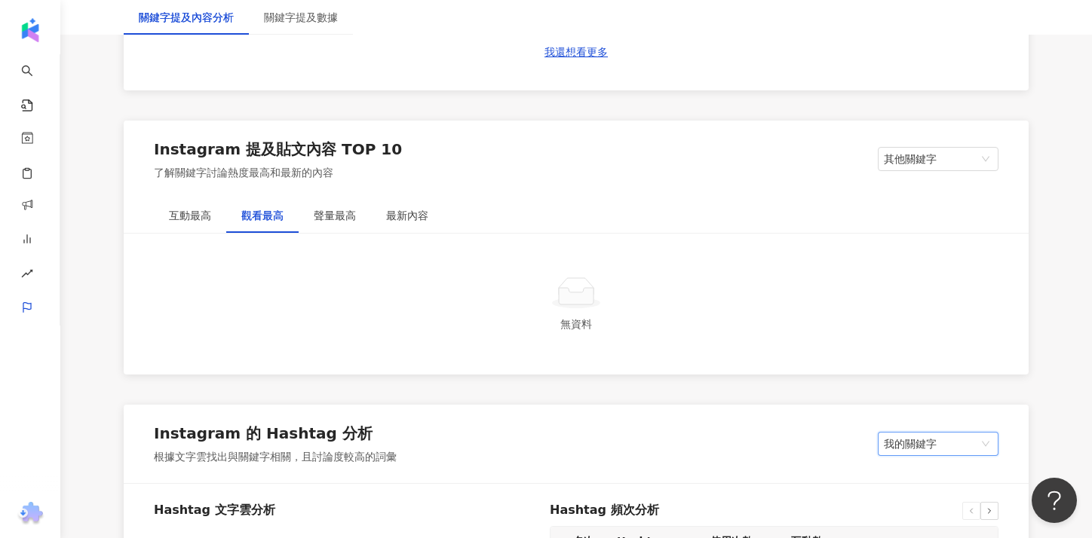
scroll to position [2219, 0]
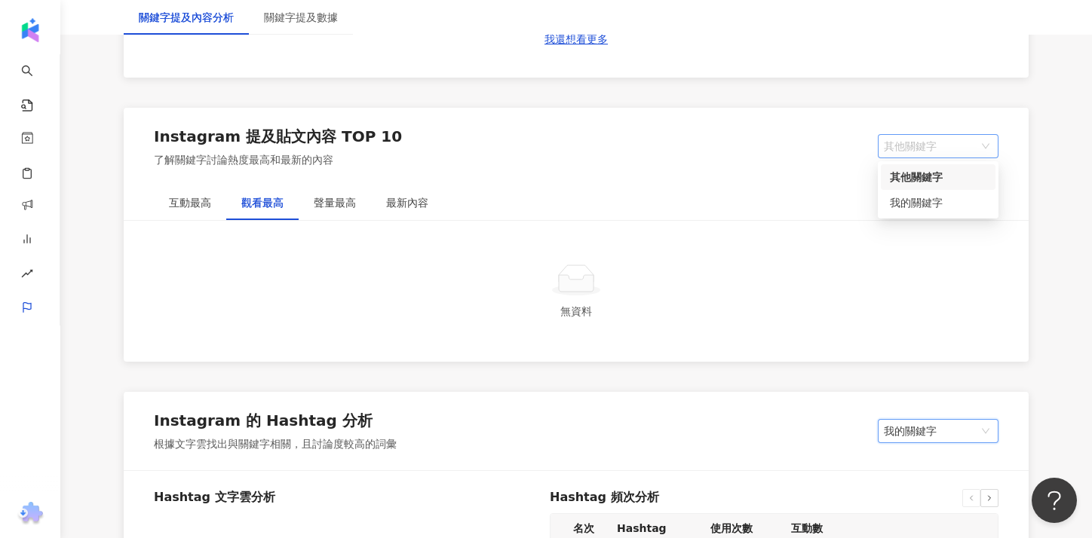
click at [904, 150] on span "其他關鍵字" at bounding box center [938, 146] width 109 height 23
click at [897, 192] on div "我的關鍵字" at bounding box center [938, 203] width 115 height 26
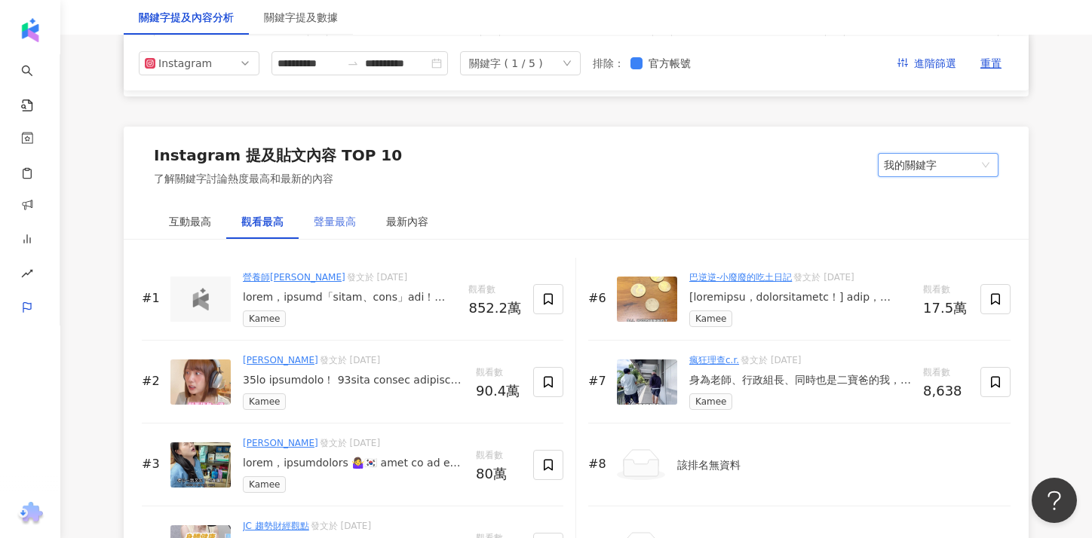
scroll to position [2187, 0]
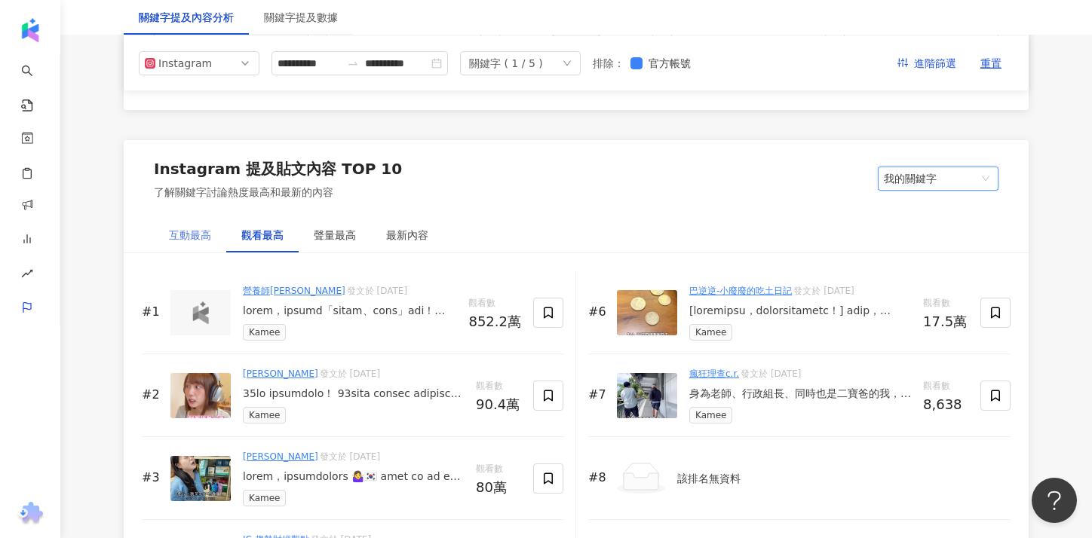
click at [213, 242] on div "互動最高" at bounding box center [190, 235] width 72 height 35
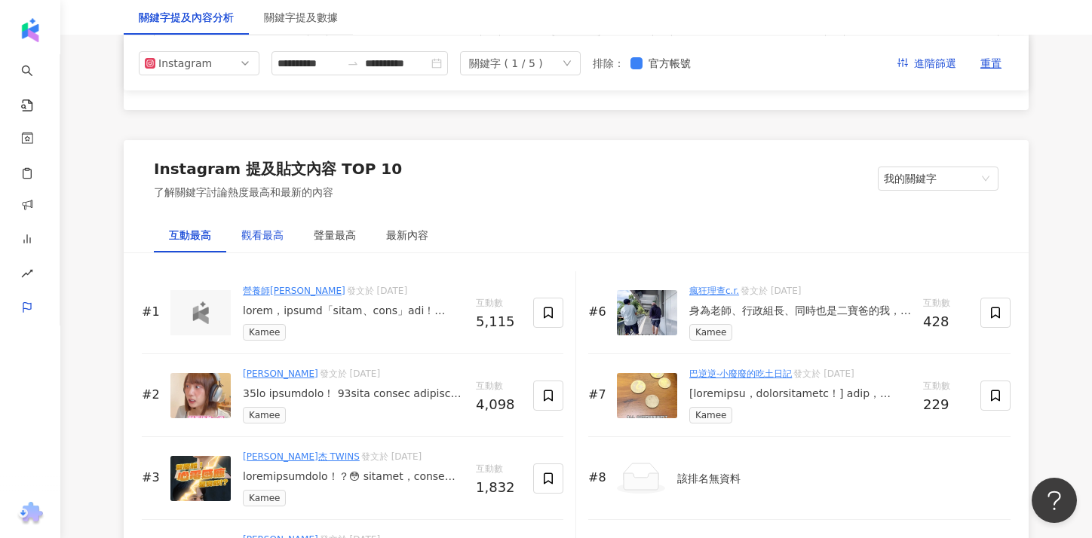
click at [272, 241] on div "觀看最高" at bounding box center [262, 235] width 42 height 17
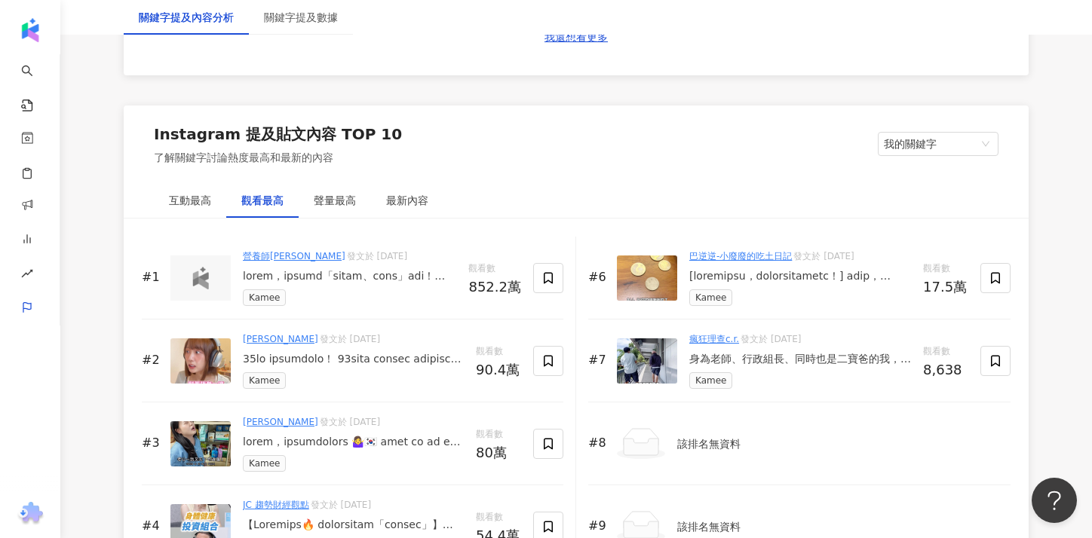
scroll to position [2402, 0]
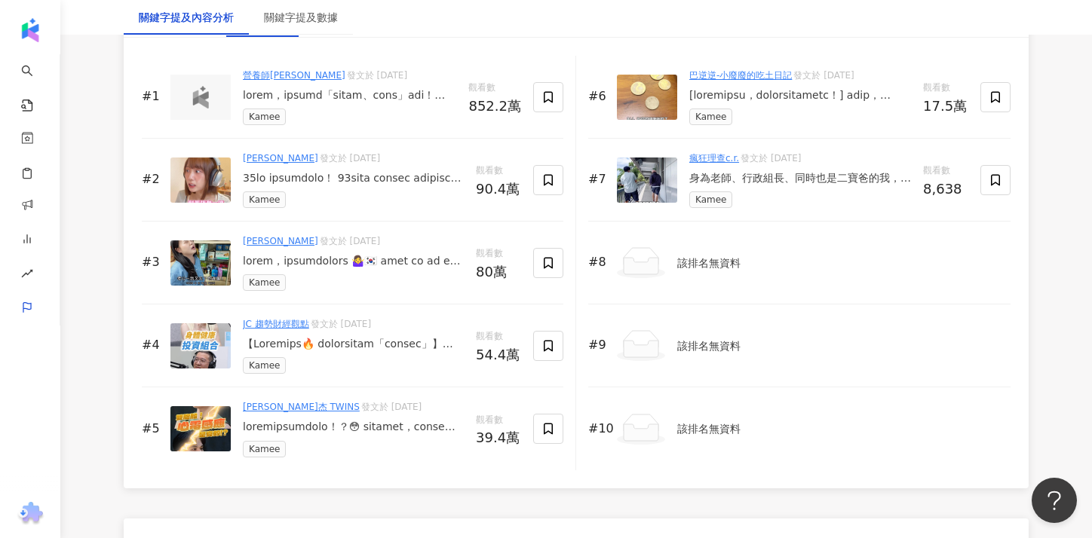
click at [821, 174] on div "身為老師、行政組長、同時也是二寶爸的我， 每天忙著管學生、顧孩子， 常常忘了自己也需要補充能量～ 當想到要補充保健品時，完全不知道怎麼挑 不知道搭配，更怕亂吃…" at bounding box center [800, 178] width 222 height 15
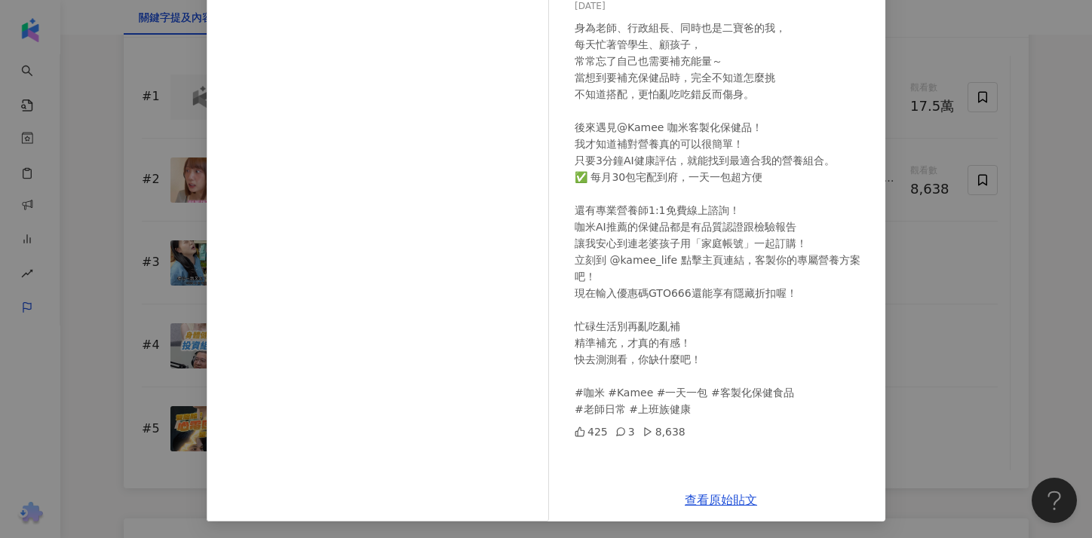
scroll to position [138, 0]
click at [709, 504] on link "查看原始貼文" at bounding box center [721, 499] width 72 height 14
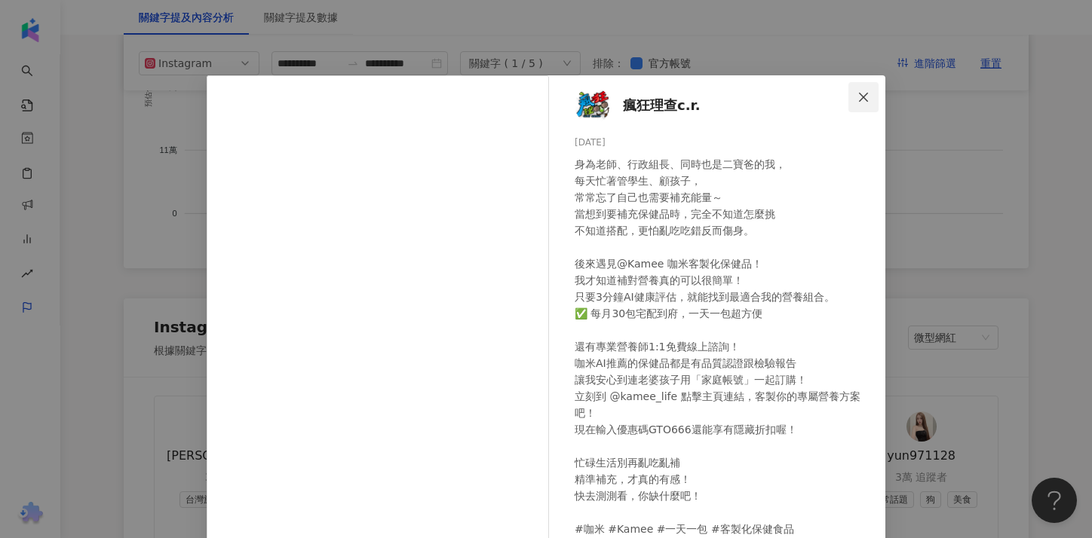
scroll to position [1506, 0]
click at [863, 95] on icon "close" at bounding box center [863, 96] width 9 height 9
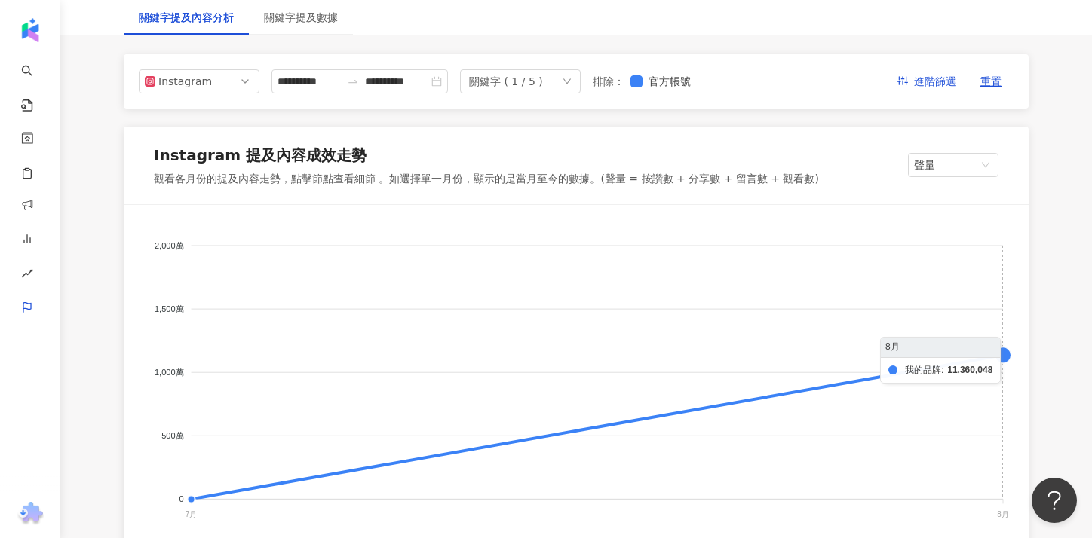
scroll to position [167, 0]
